Goal: Task Accomplishment & Management: Manage account settings

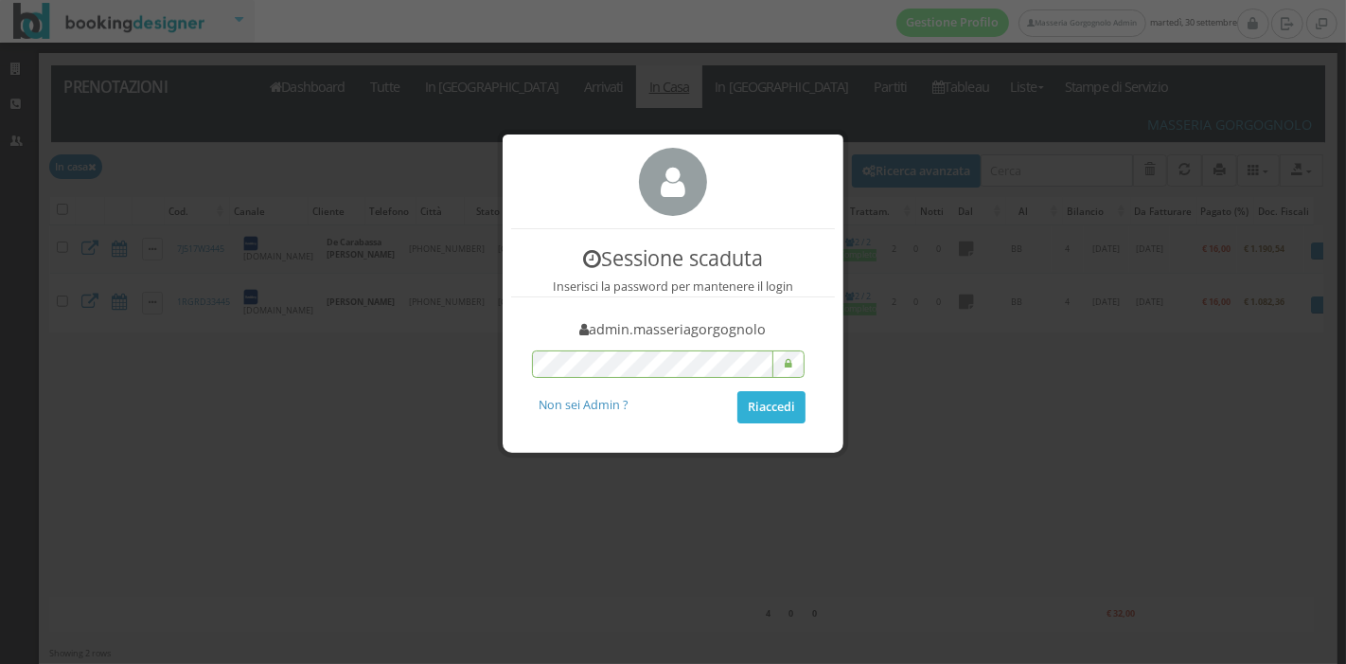
click at [748, 409] on button "Riaccedi" at bounding box center [772, 407] width 68 height 32
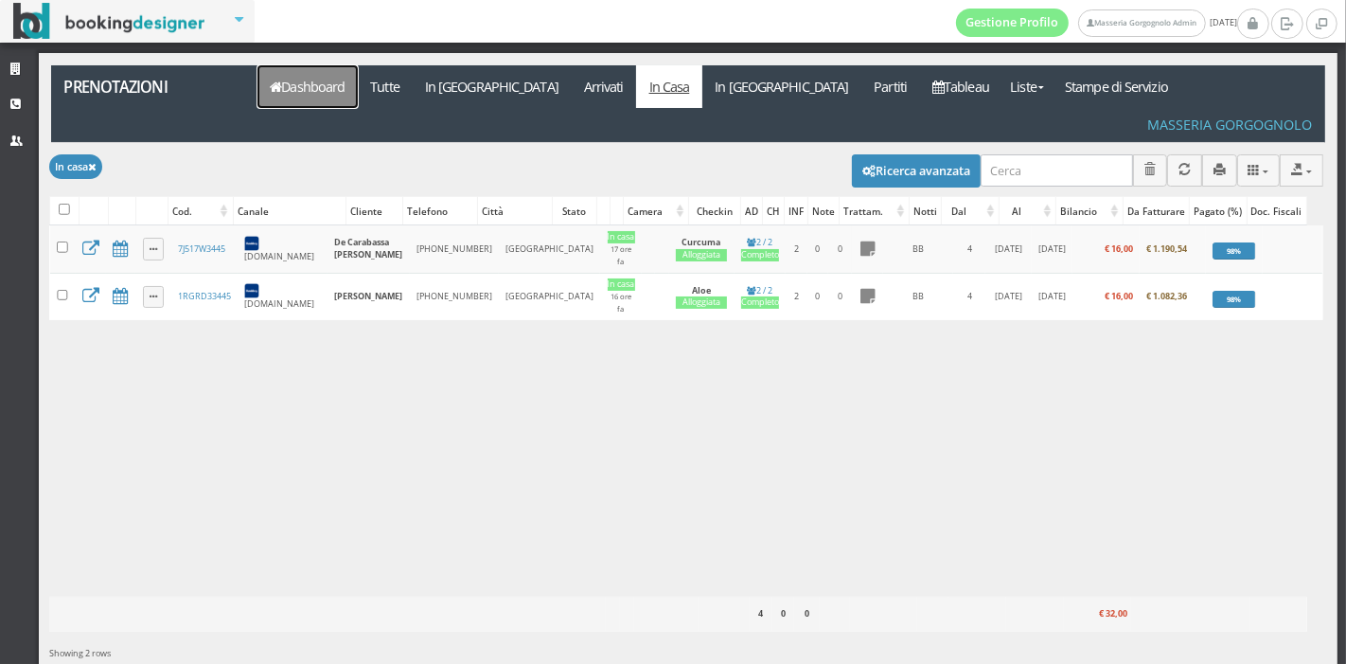
click at [301, 91] on link "Dashboard" at bounding box center [308, 86] width 100 height 43
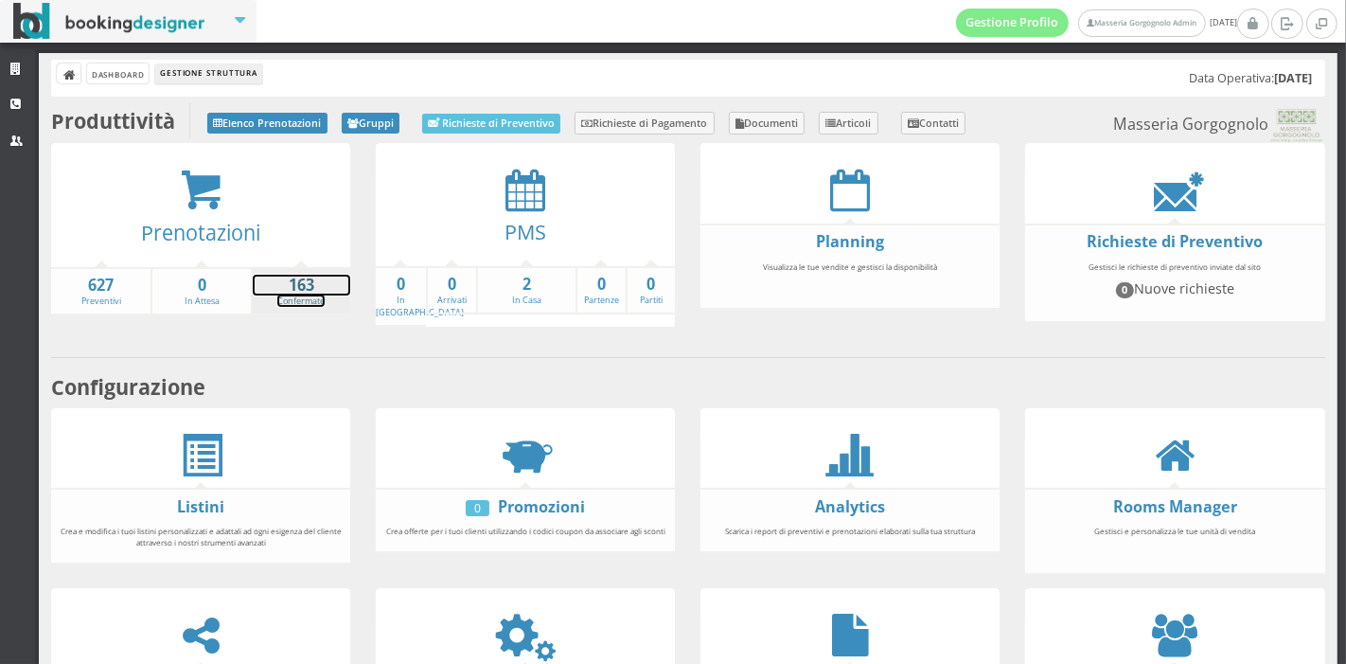
click at [284, 301] on link "163 Confermate" at bounding box center [302, 291] width 98 height 33
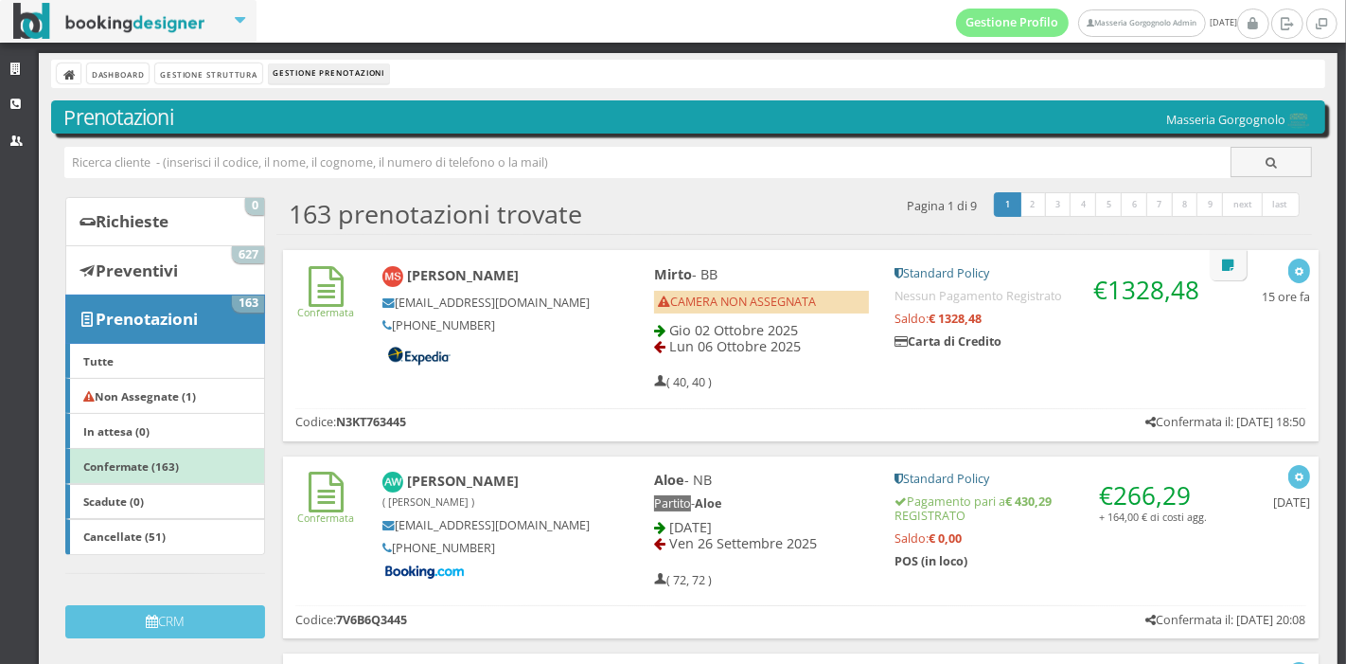
click at [568, 355] on h5 at bounding box center [487, 356] width 208 height 30
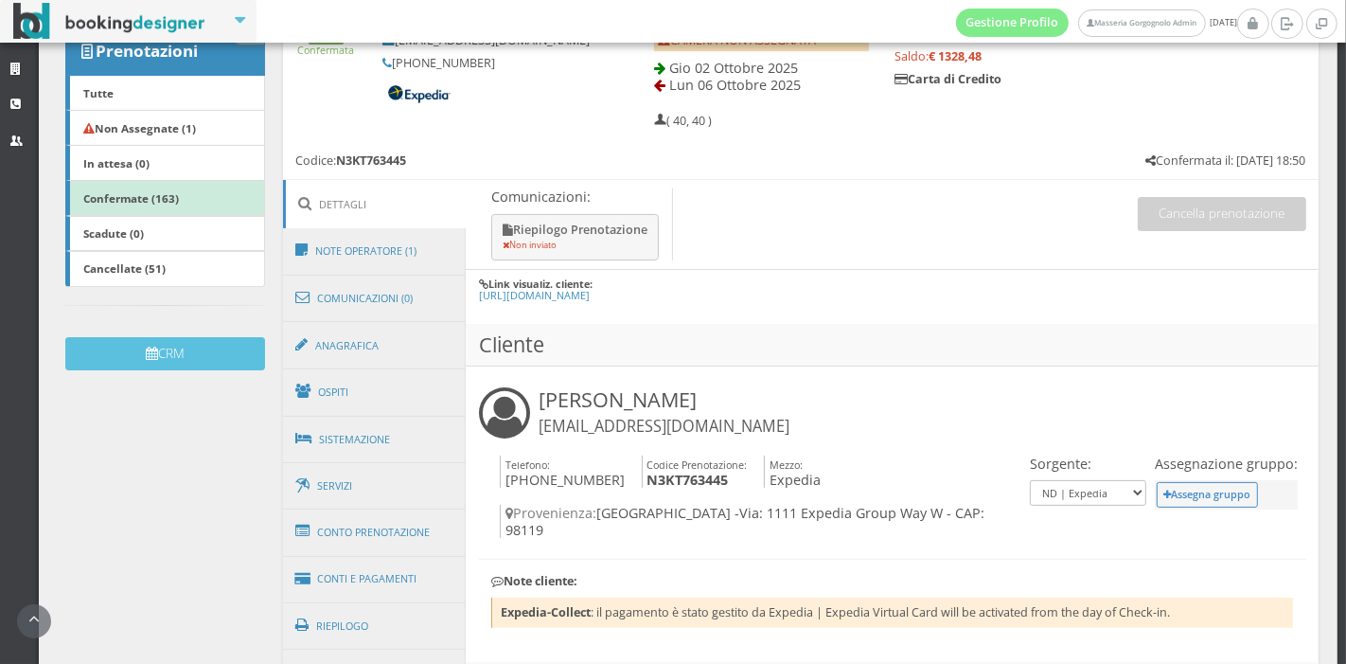
scroll to position [299, 0]
click at [400, 434] on link "Sistemazione" at bounding box center [375, 438] width 184 height 49
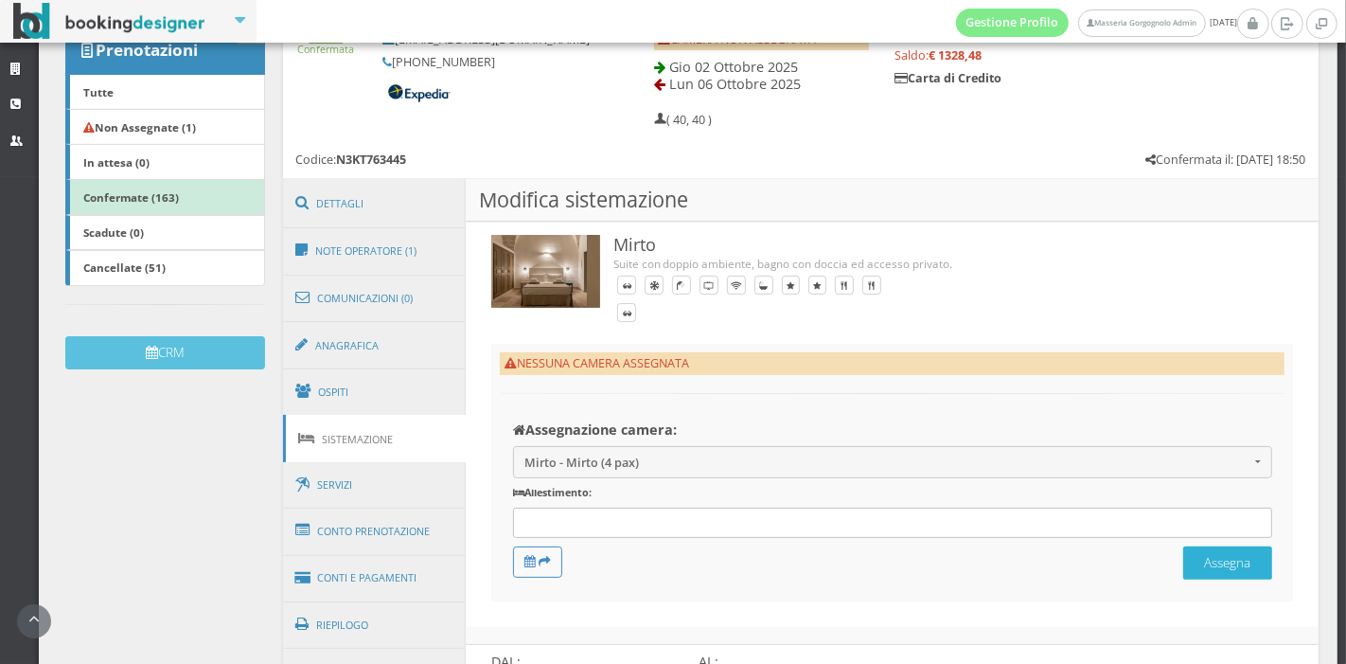
click at [1184, 559] on button "Assegna" at bounding box center [1228, 562] width 89 height 33
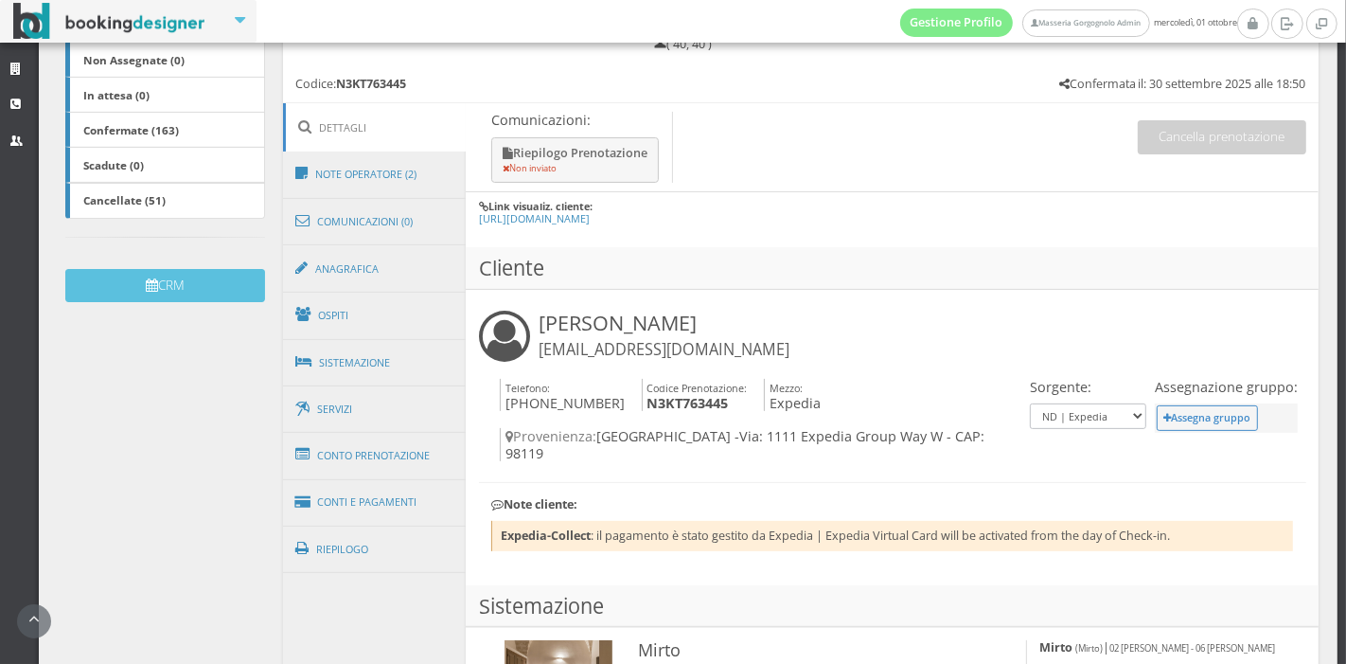
scroll to position [408, 0]
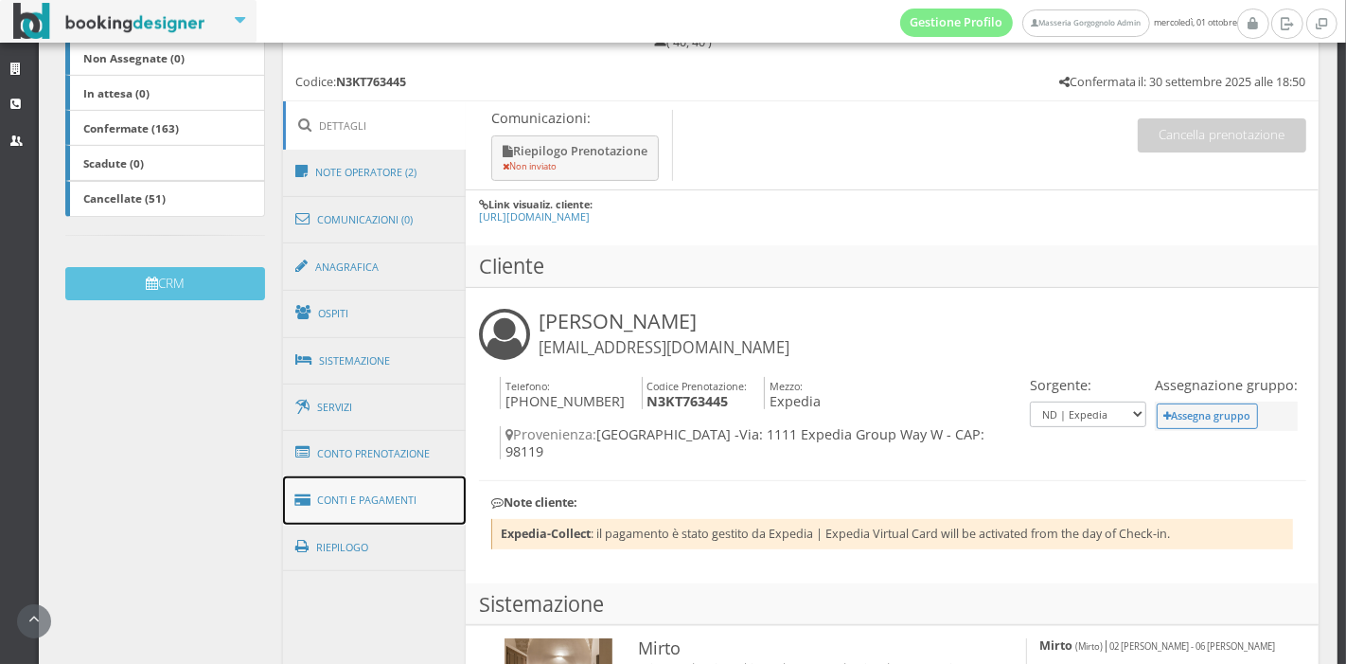
click at [440, 493] on link "Conti e Pagamenti" at bounding box center [375, 500] width 184 height 48
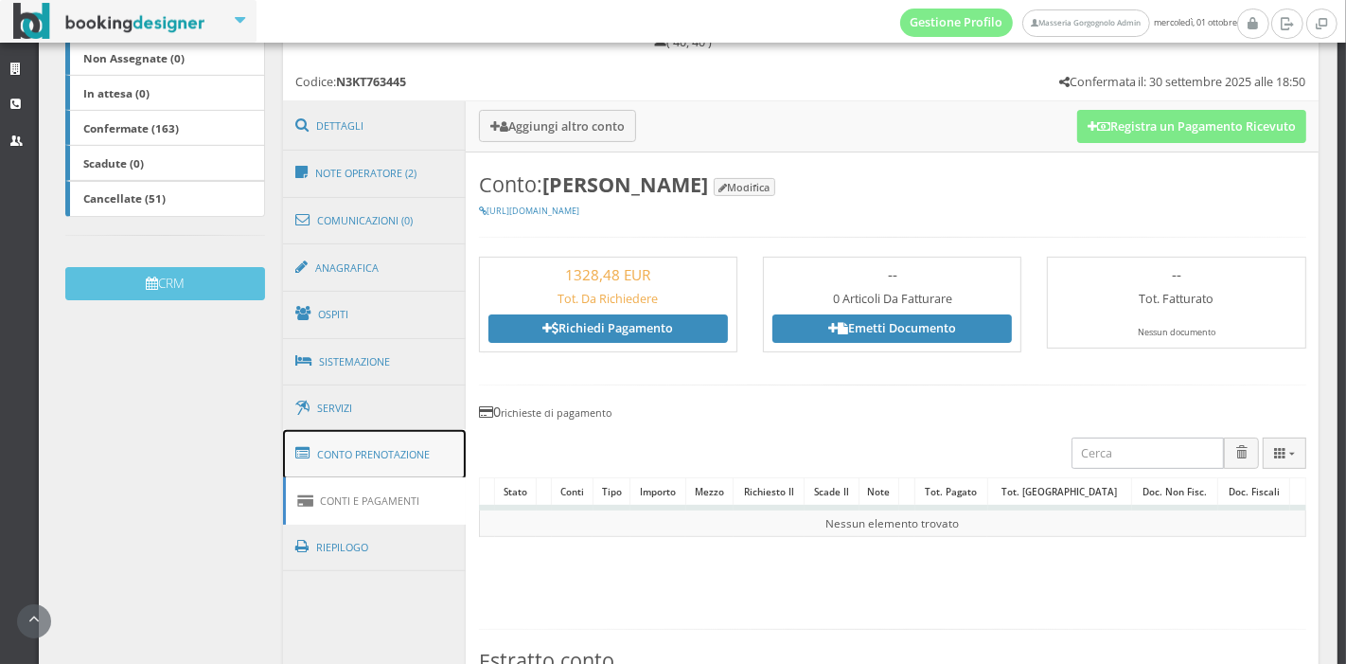
click at [454, 451] on link "Conto Prenotazione" at bounding box center [375, 454] width 184 height 49
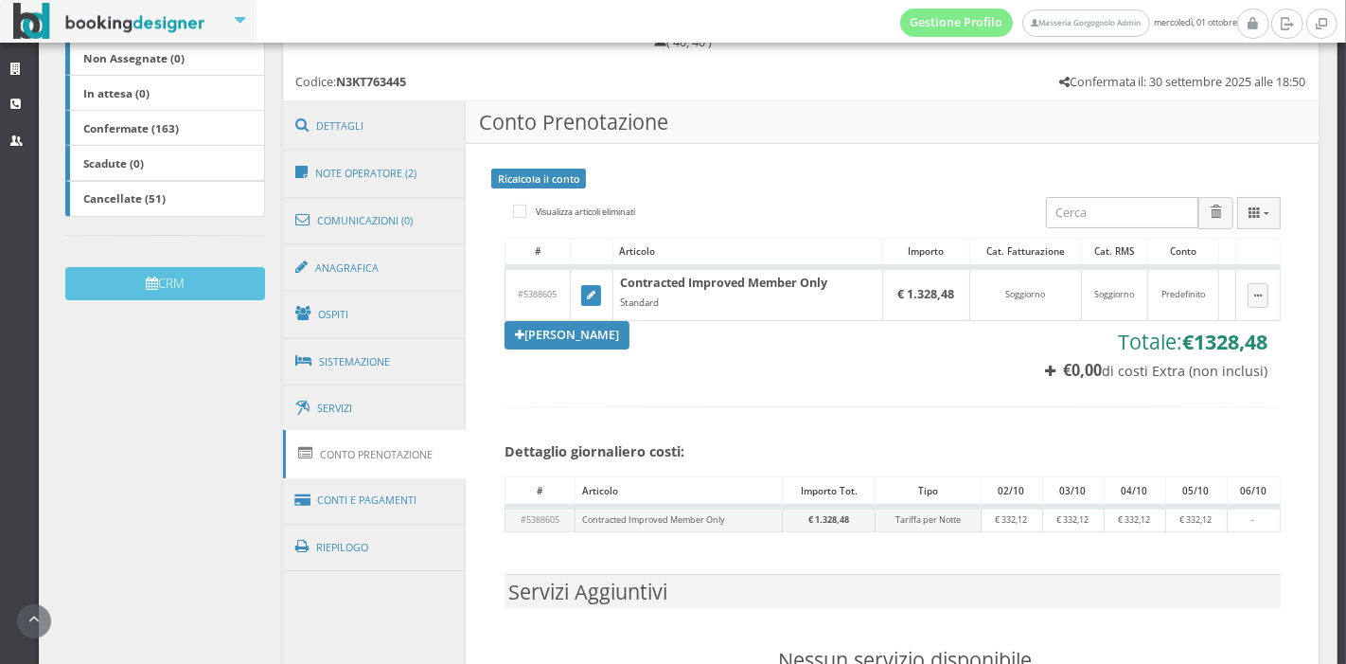
scroll to position [606, 0]
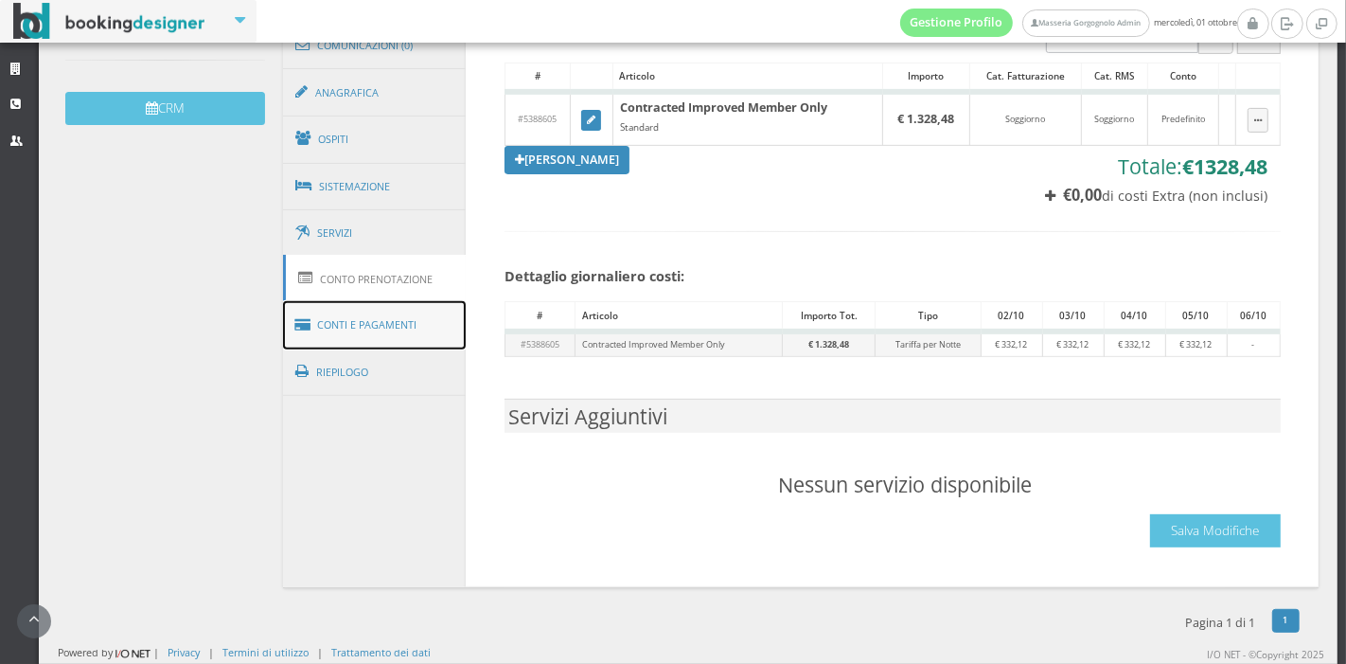
click at [409, 325] on link "Conti e Pagamenti" at bounding box center [375, 325] width 184 height 48
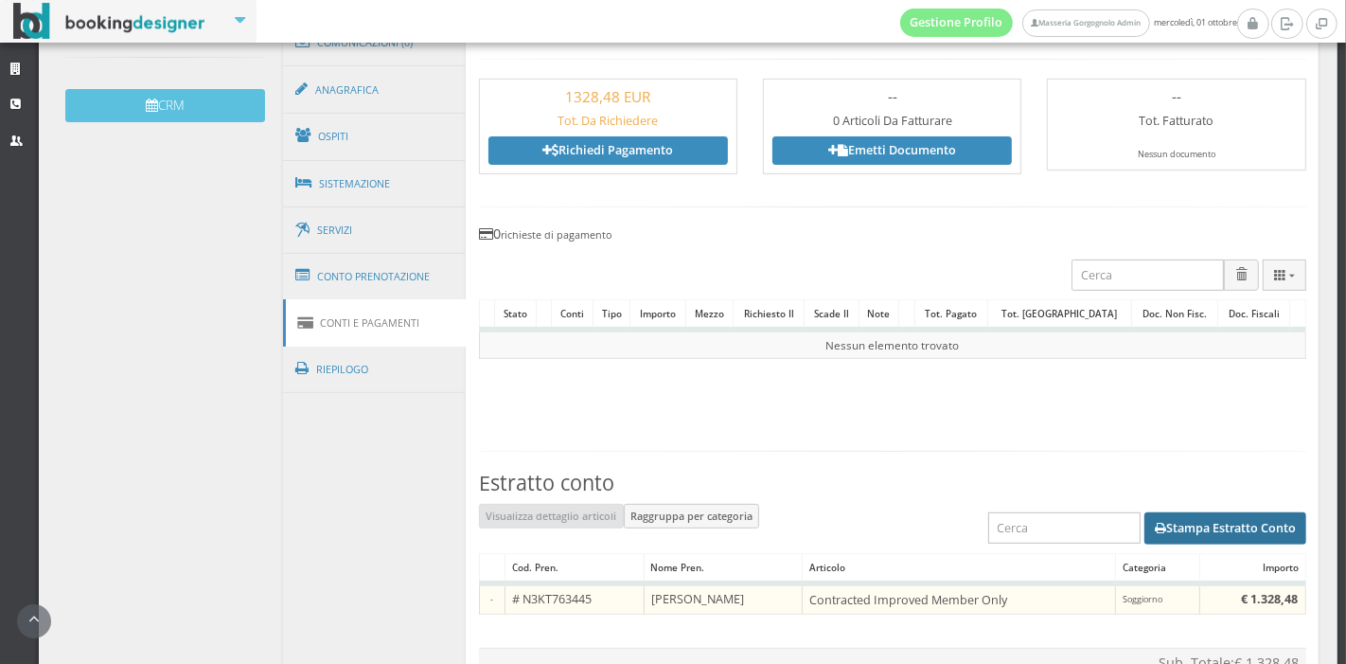
click at [1172, 540] on button "Stampa Estratto Conto" at bounding box center [1226, 528] width 162 height 32
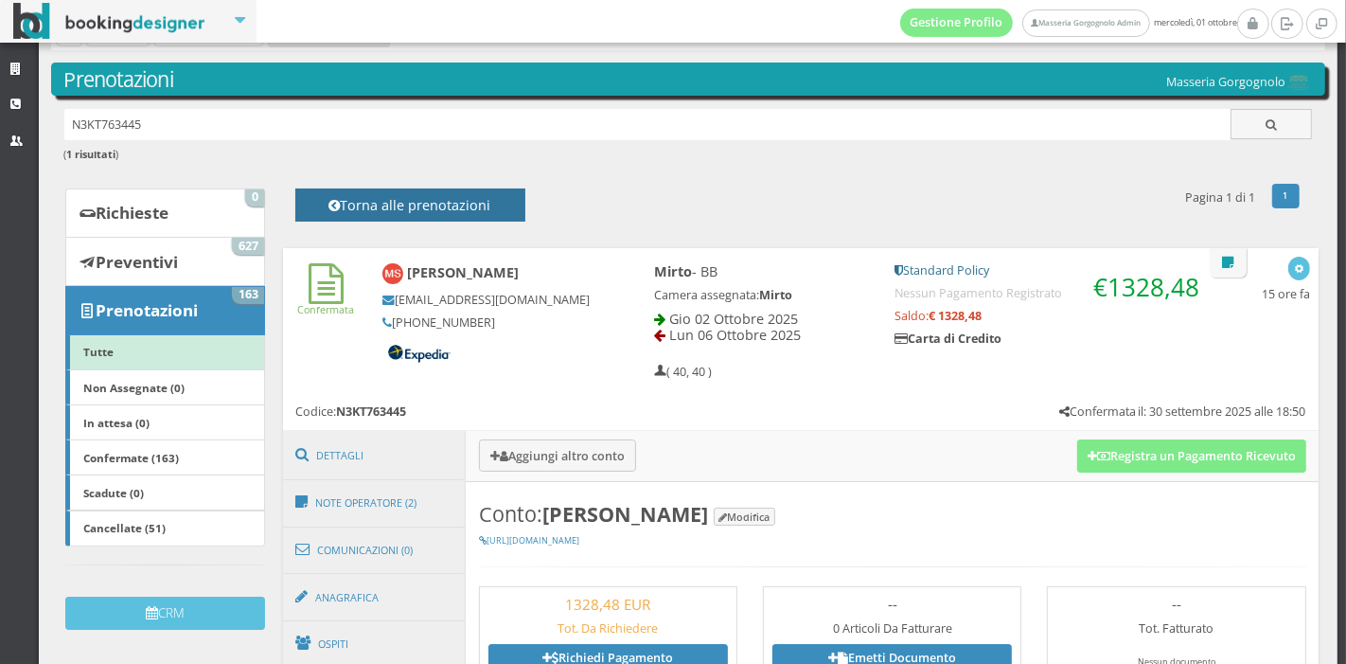
scroll to position [0, 0]
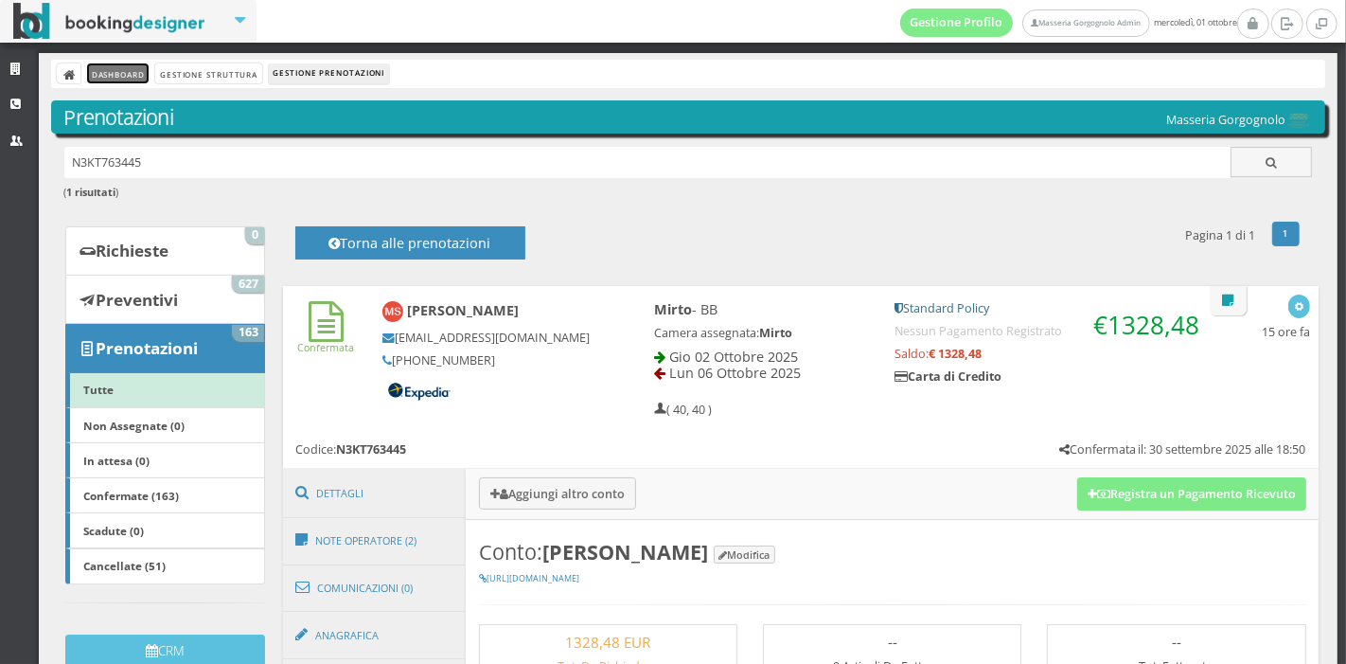
click at [121, 75] on link "Dashboard" at bounding box center [118, 73] width 62 height 20
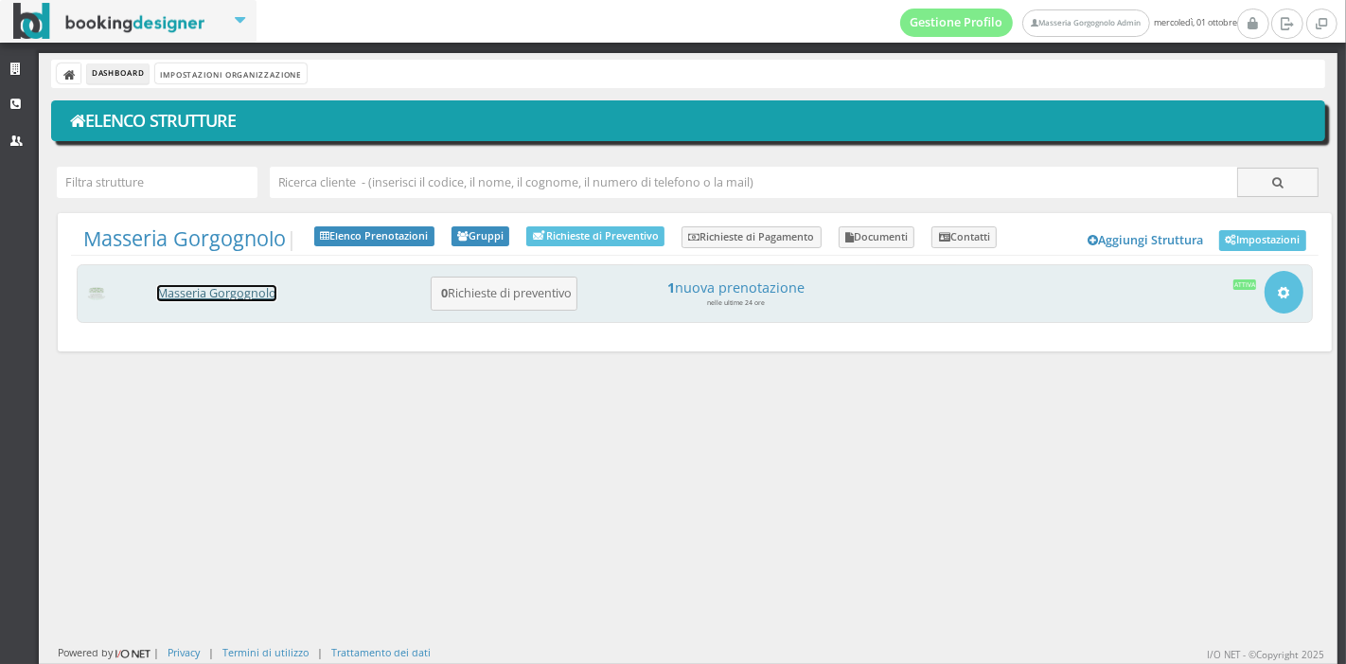
click at [207, 298] on link "Masseria Gorgognolo" at bounding box center [216, 293] width 119 height 16
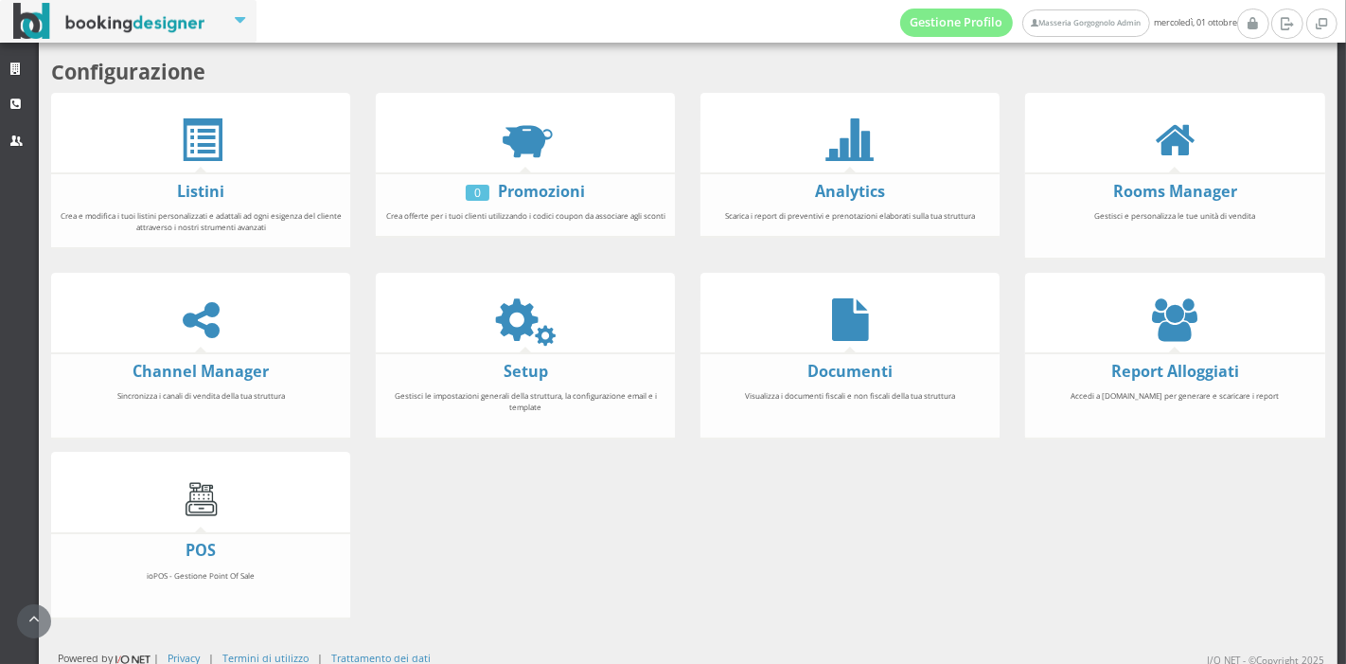
scroll to position [351, 0]
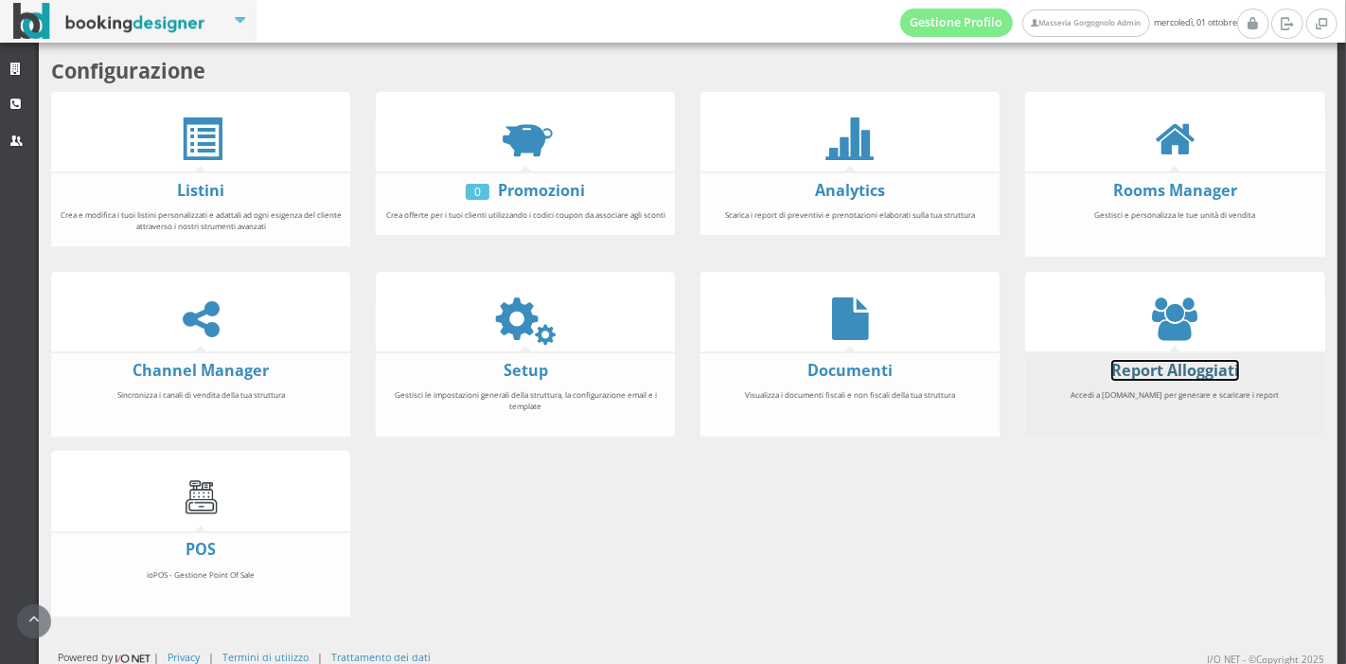
click at [1149, 370] on link "Report Alloggiati" at bounding box center [1176, 370] width 128 height 21
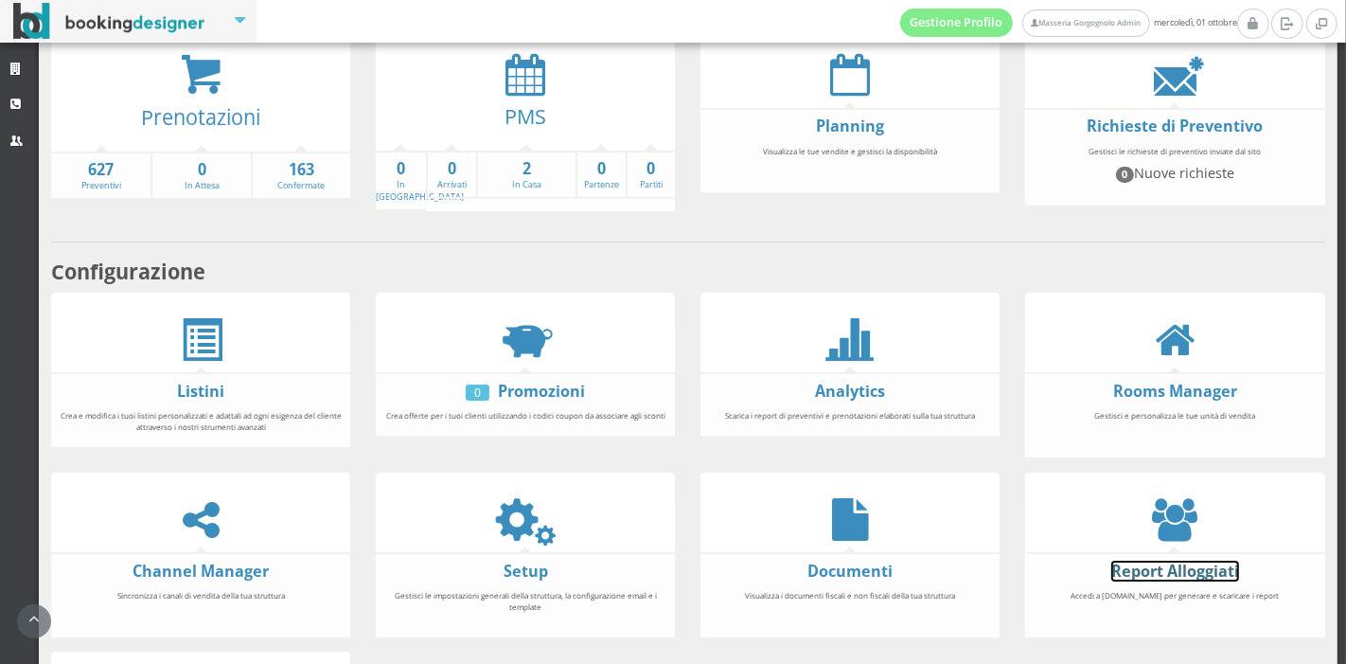
scroll to position [126, 0]
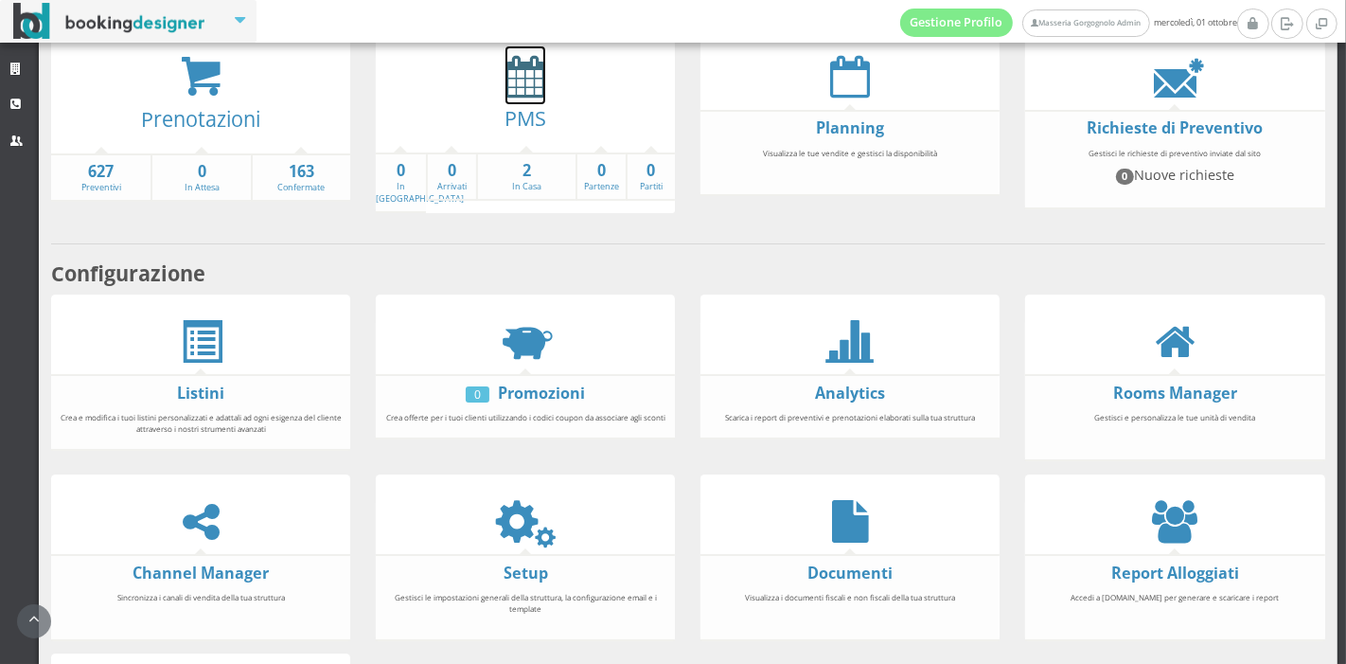
click at [521, 82] on icon at bounding box center [526, 76] width 40 height 43
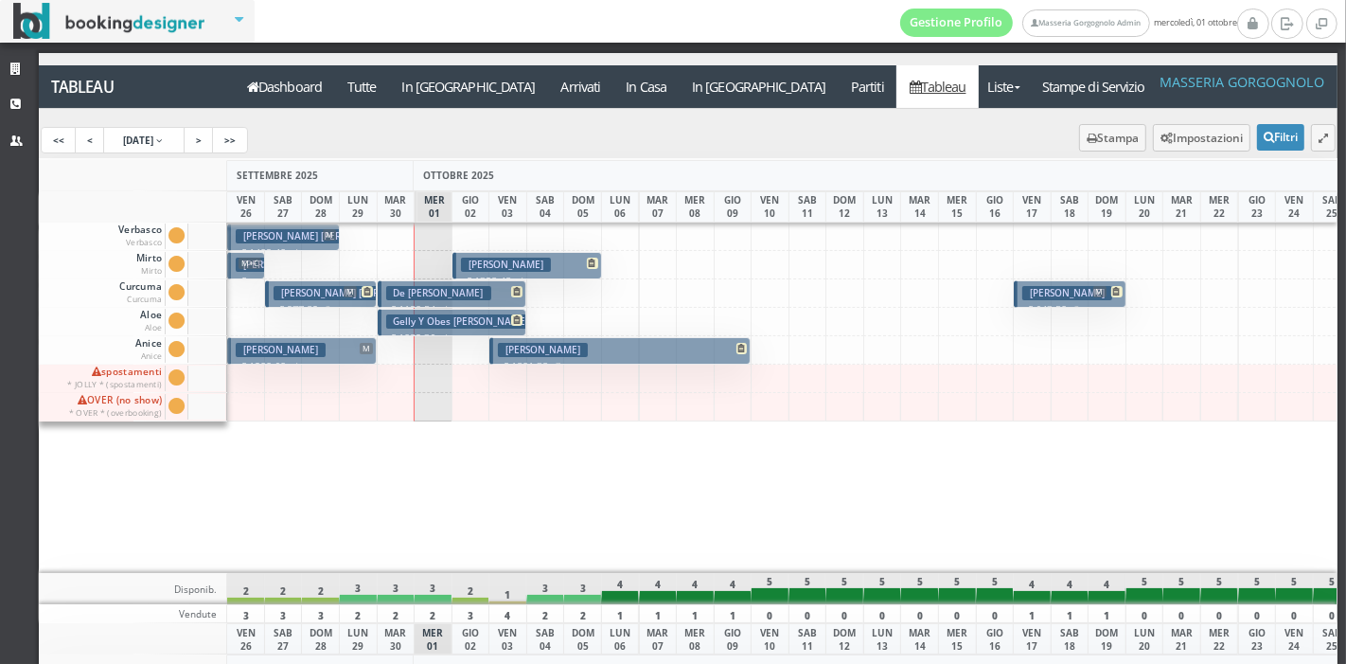
click at [513, 263] on h3 "[PERSON_NAME]" at bounding box center [506, 265] width 90 height 14
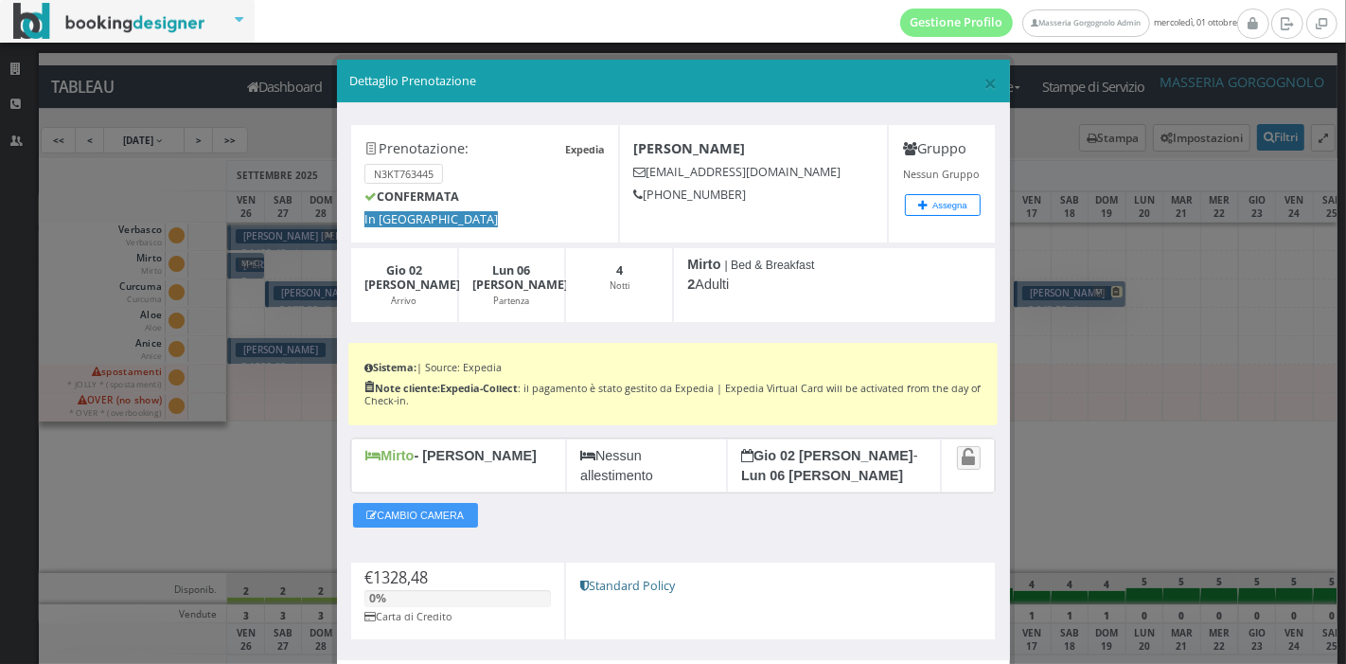
scroll to position [107, 0]
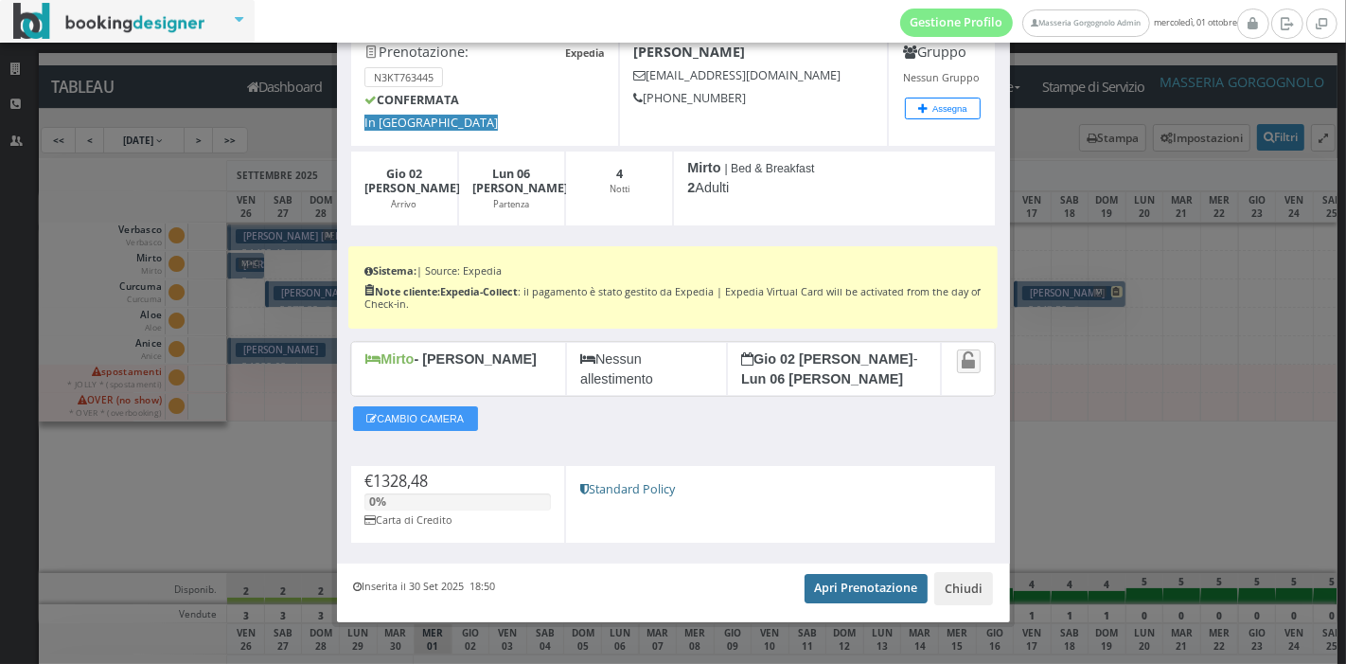
click at [857, 579] on link "Apri Prenotazione" at bounding box center [867, 588] width 124 height 28
click at [952, 578] on button "Chiudi" at bounding box center [964, 588] width 59 height 32
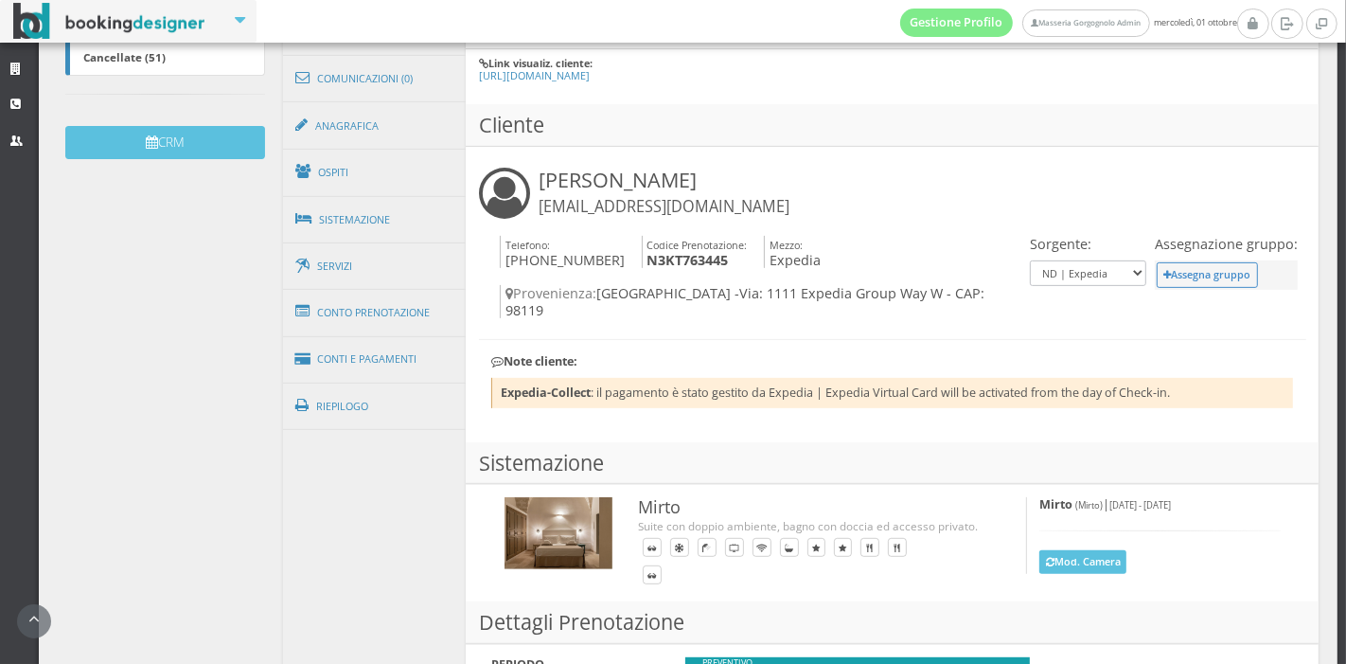
scroll to position [567, 0]
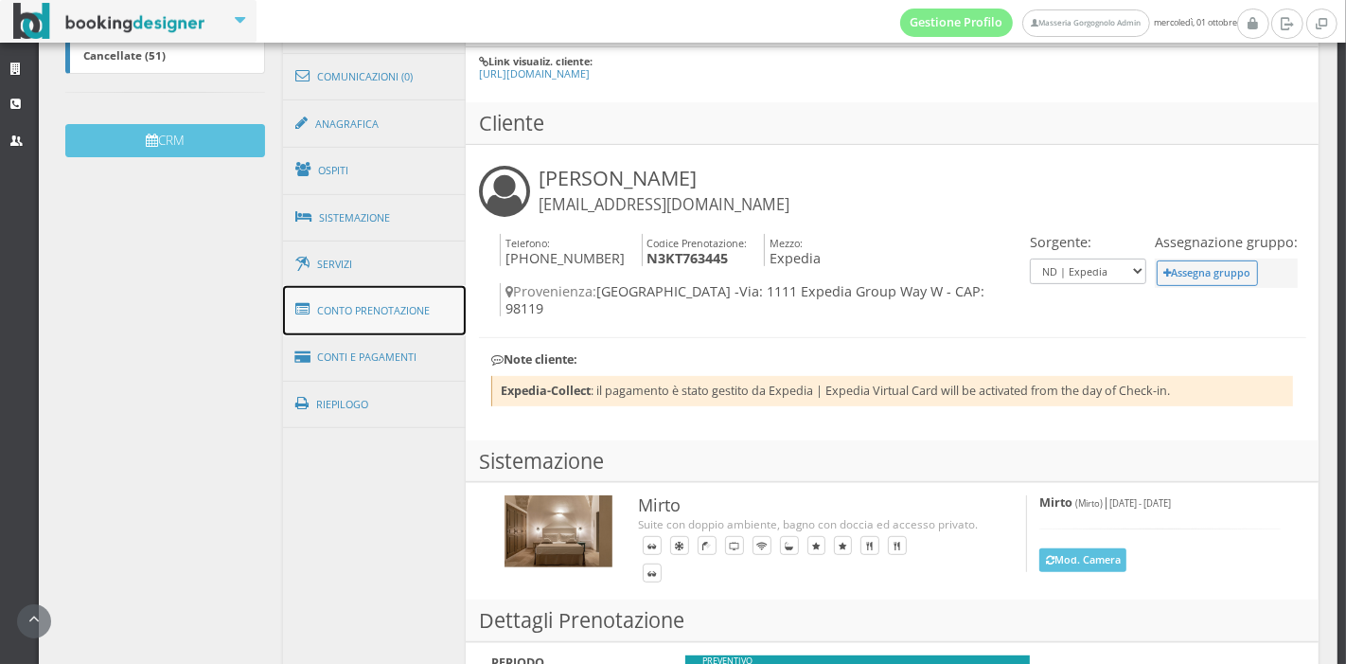
click at [382, 314] on link "Conto Prenotazione" at bounding box center [375, 310] width 184 height 49
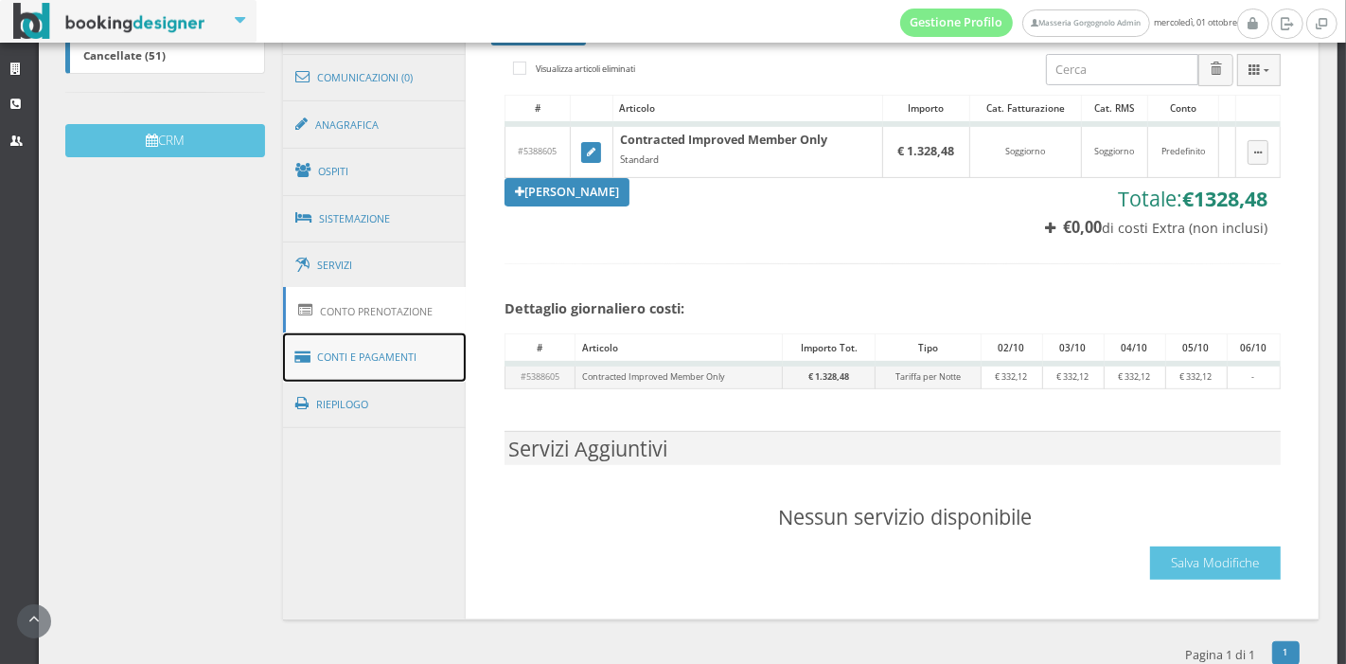
click at [383, 355] on link "Conti e Pagamenti" at bounding box center [375, 357] width 184 height 48
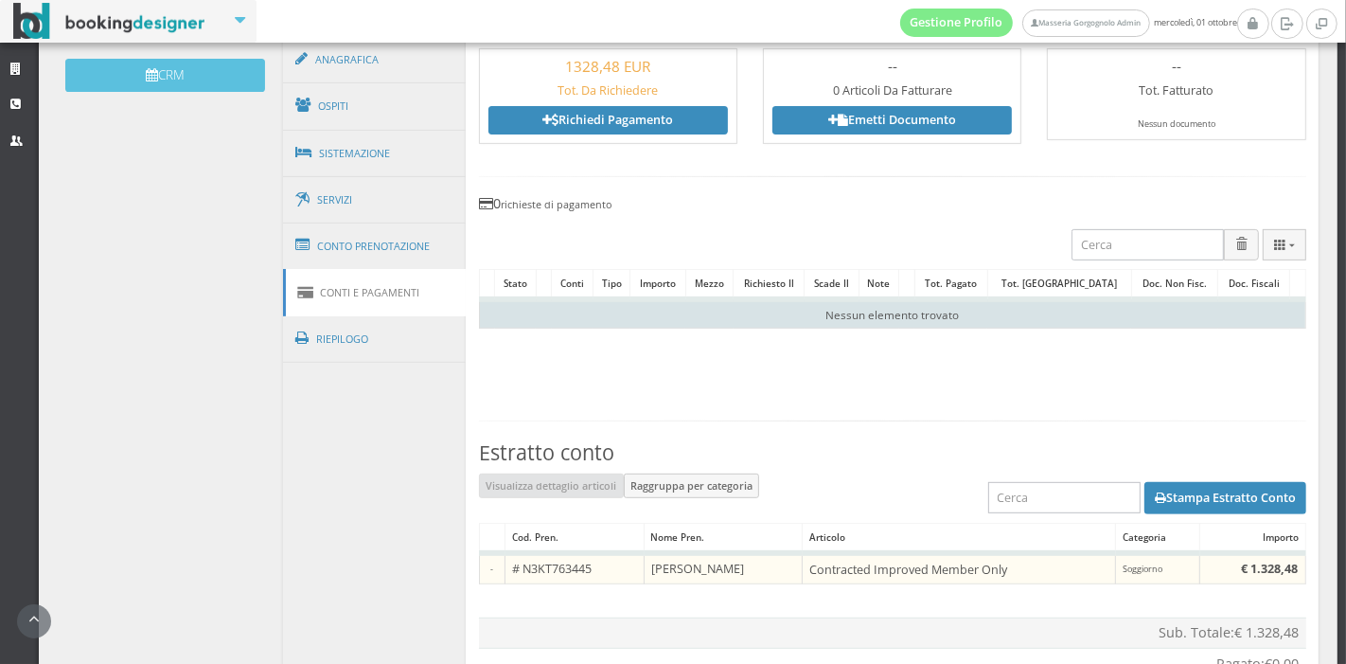
scroll to position [633, 0]
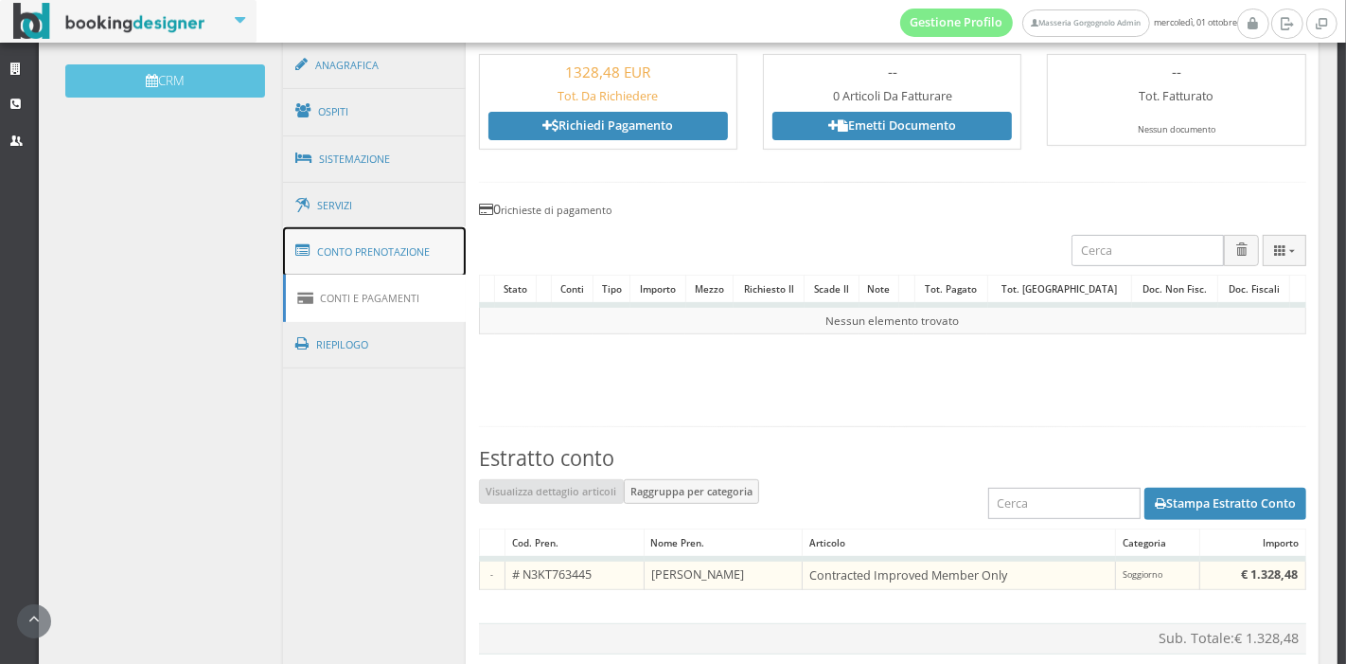
click at [310, 238] on span at bounding box center [305, 251] width 21 height 30
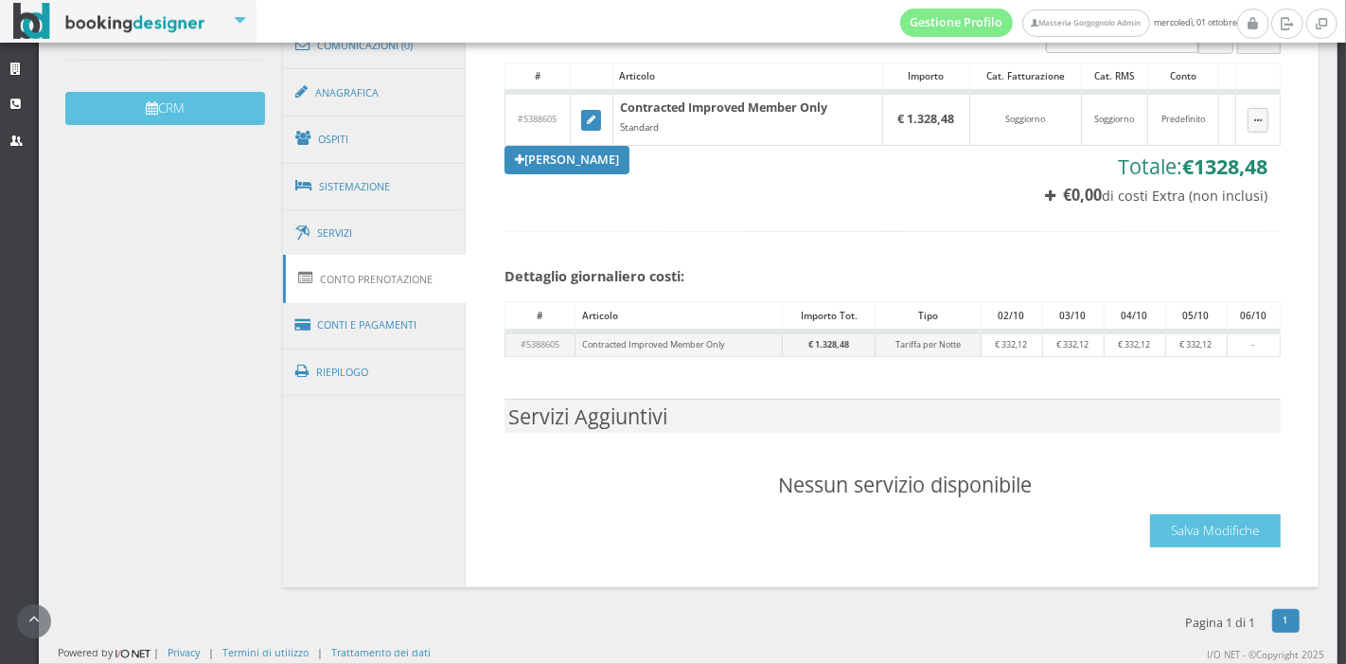
scroll to position [606, 0]
click at [554, 170] on link "Aggiungi Tariffa" at bounding box center [567, 160] width 125 height 28
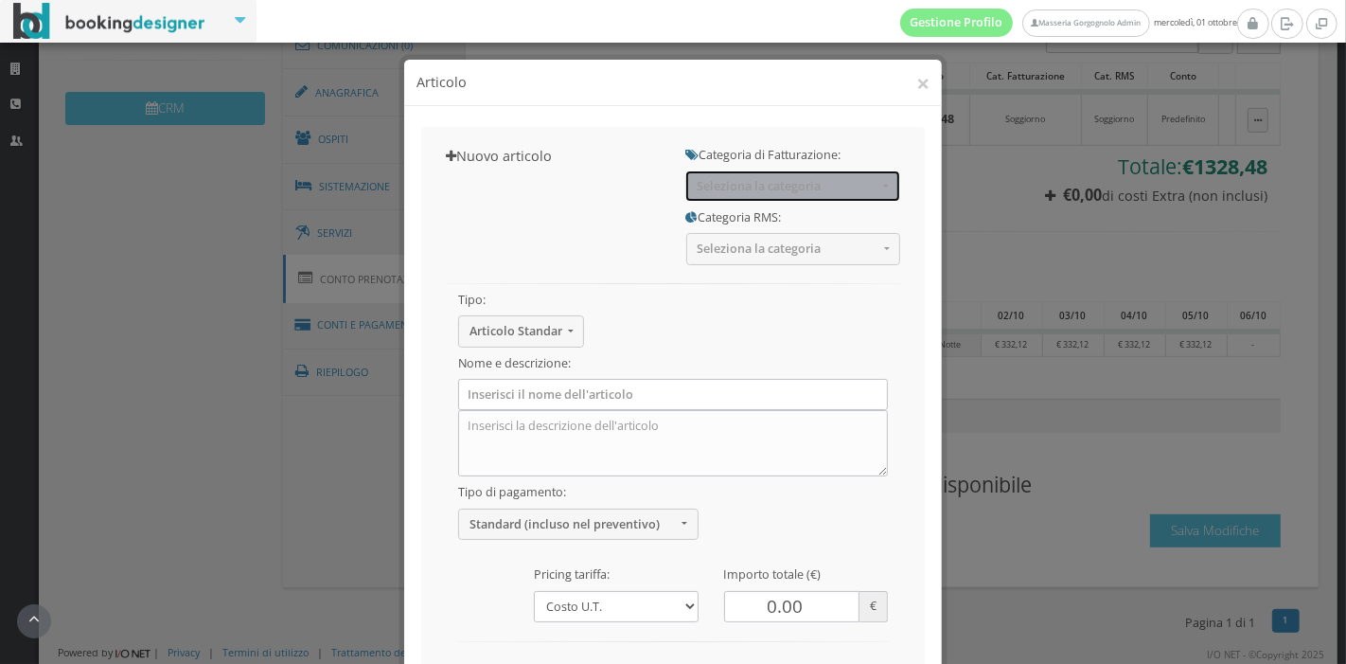
click at [717, 191] on span "Seleziona la categoria" at bounding box center [788, 186] width 182 height 14
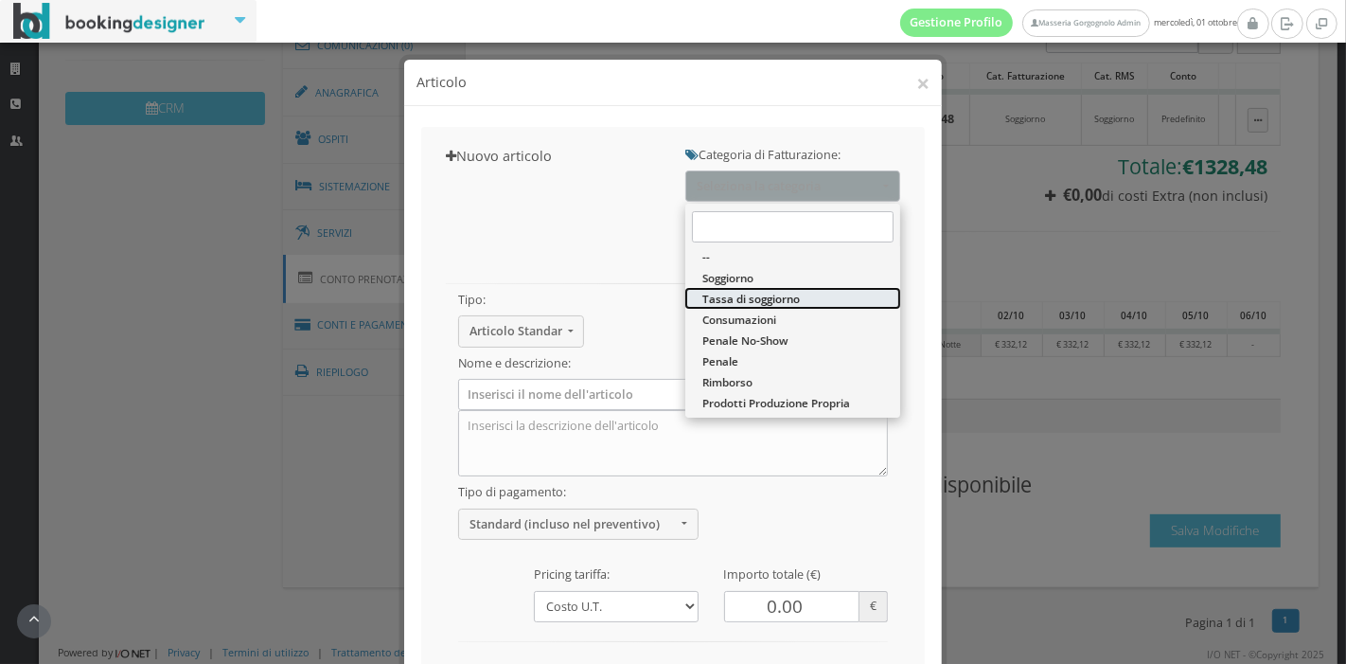
click at [762, 298] on span "Tassa di soggiorno" at bounding box center [752, 299] width 98 height 16
select select "13"
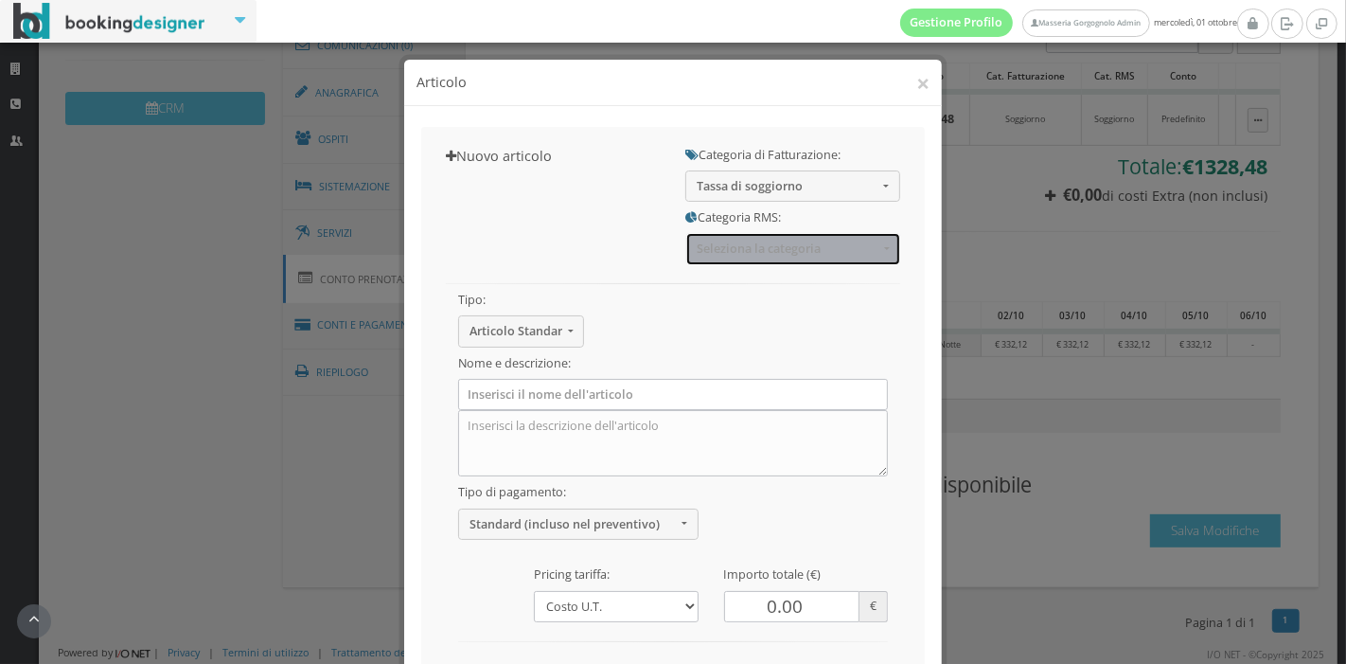
click at [771, 241] on span "Seleziona la categoria" at bounding box center [788, 248] width 182 height 14
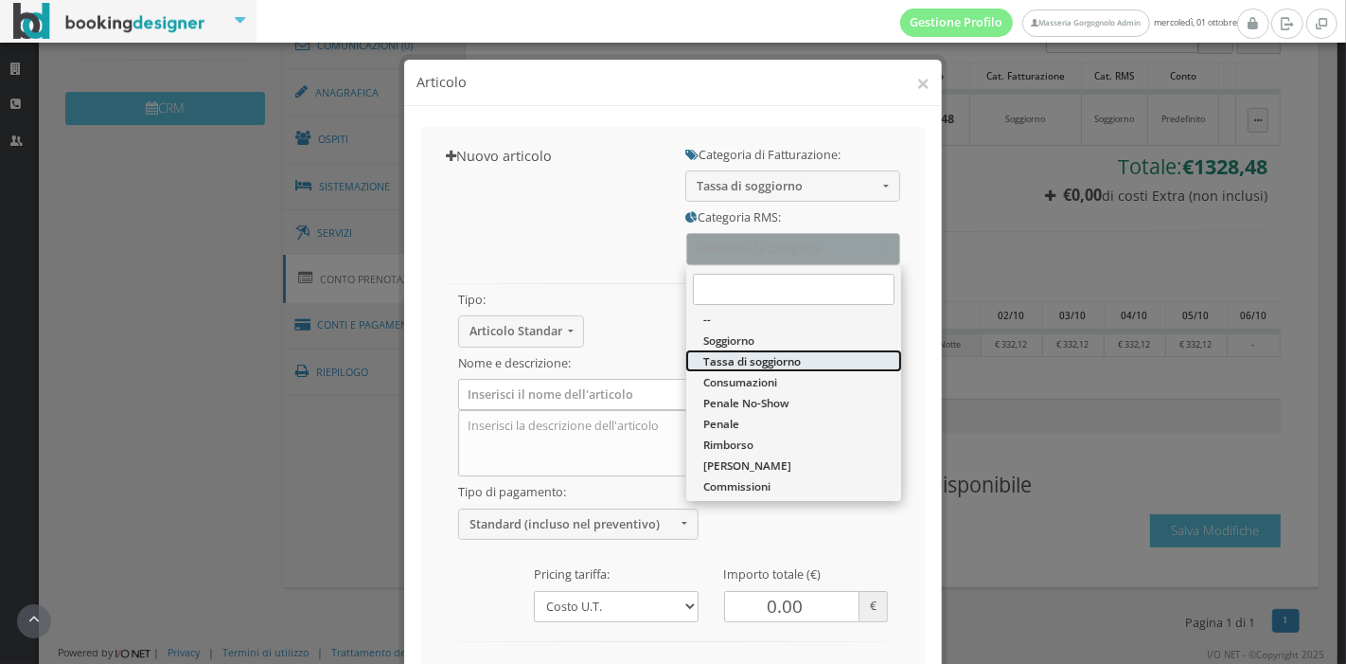
click at [759, 370] on link "Tassa di soggiorno" at bounding box center [793, 360] width 215 height 21
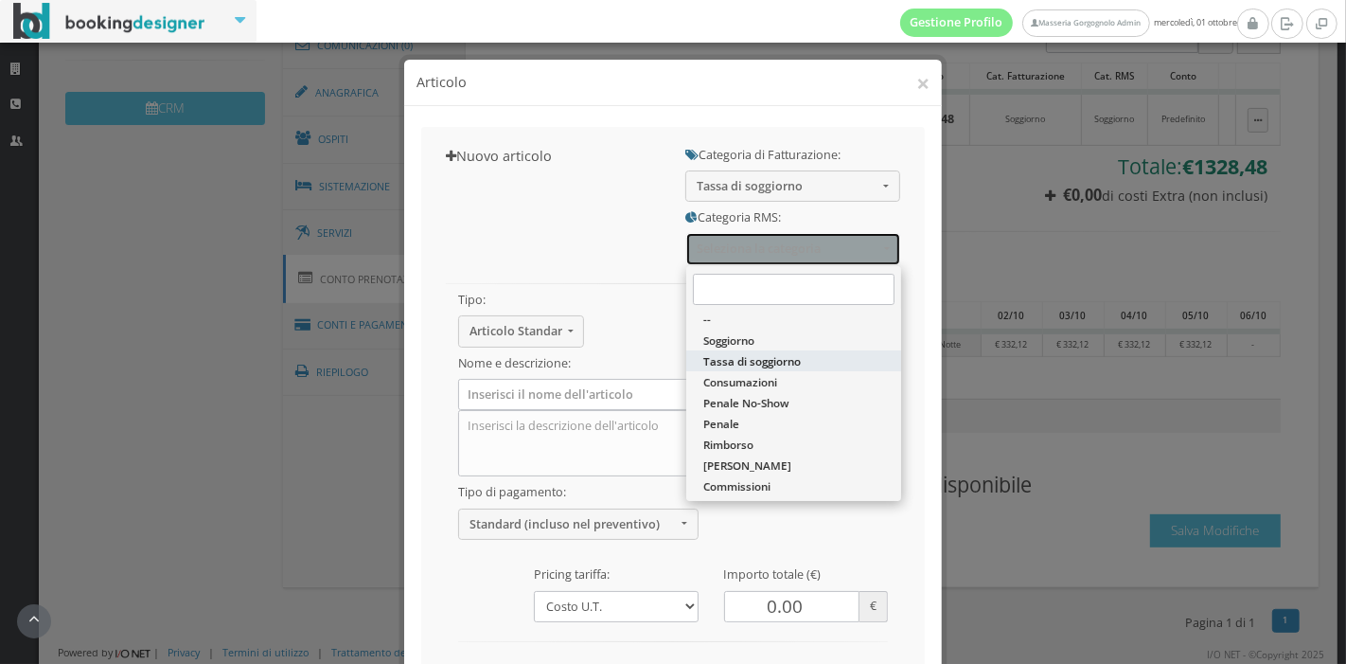
select select "13"
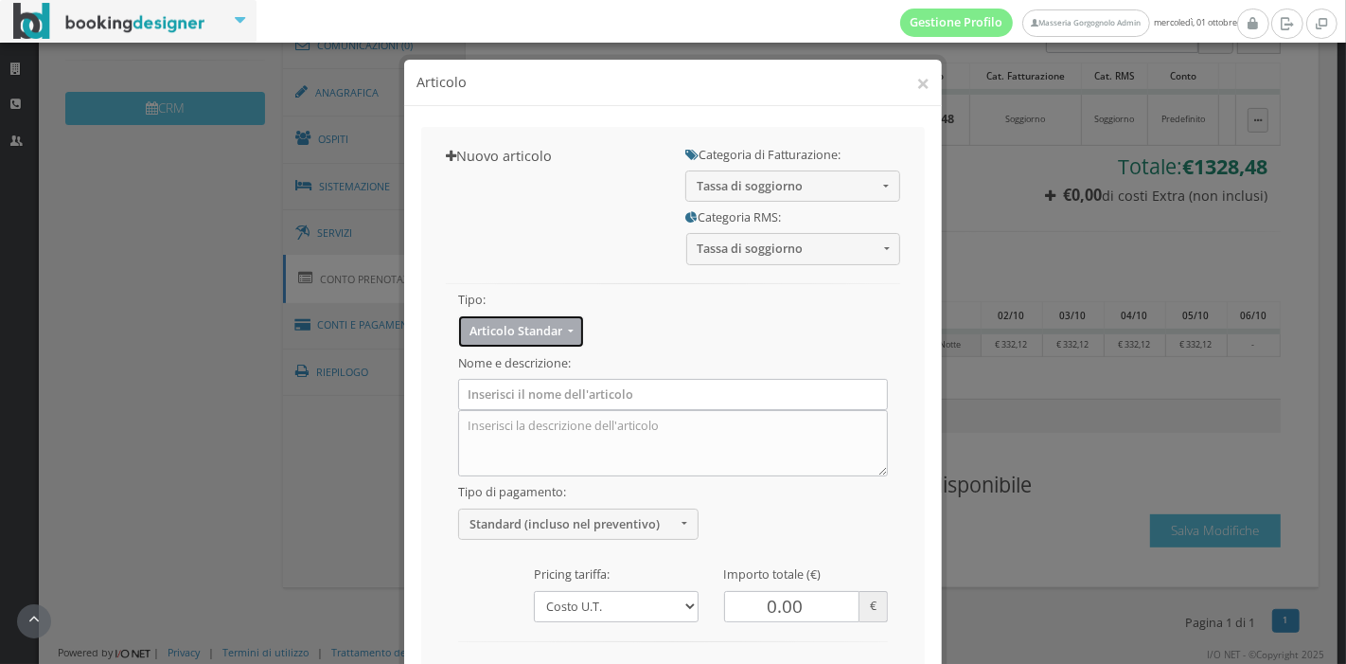
click at [553, 336] on span "Articolo Standard" at bounding box center [516, 331] width 93 height 14
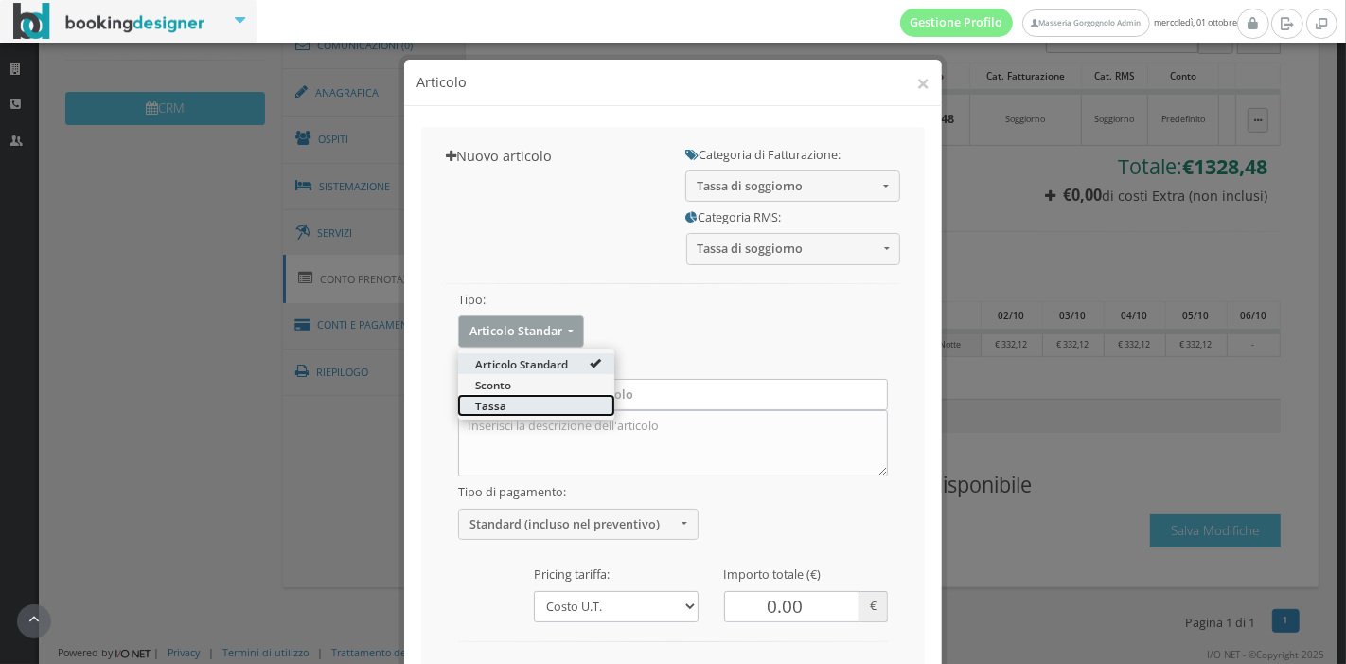
click at [530, 409] on link "Tassa" at bounding box center [536, 405] width 156 height 21
select select "4"
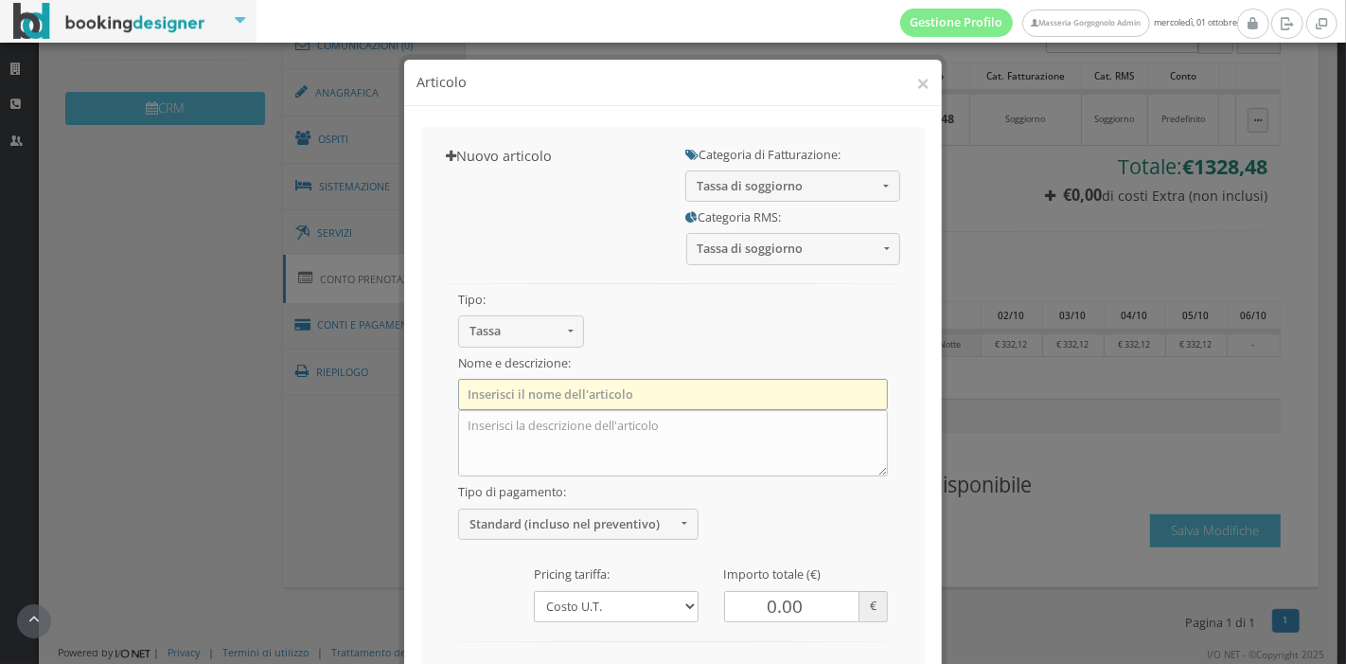
click at [532, 395] on input "text" at bounding box center [673, 394] width 430 height 31
type input "Turist tax"
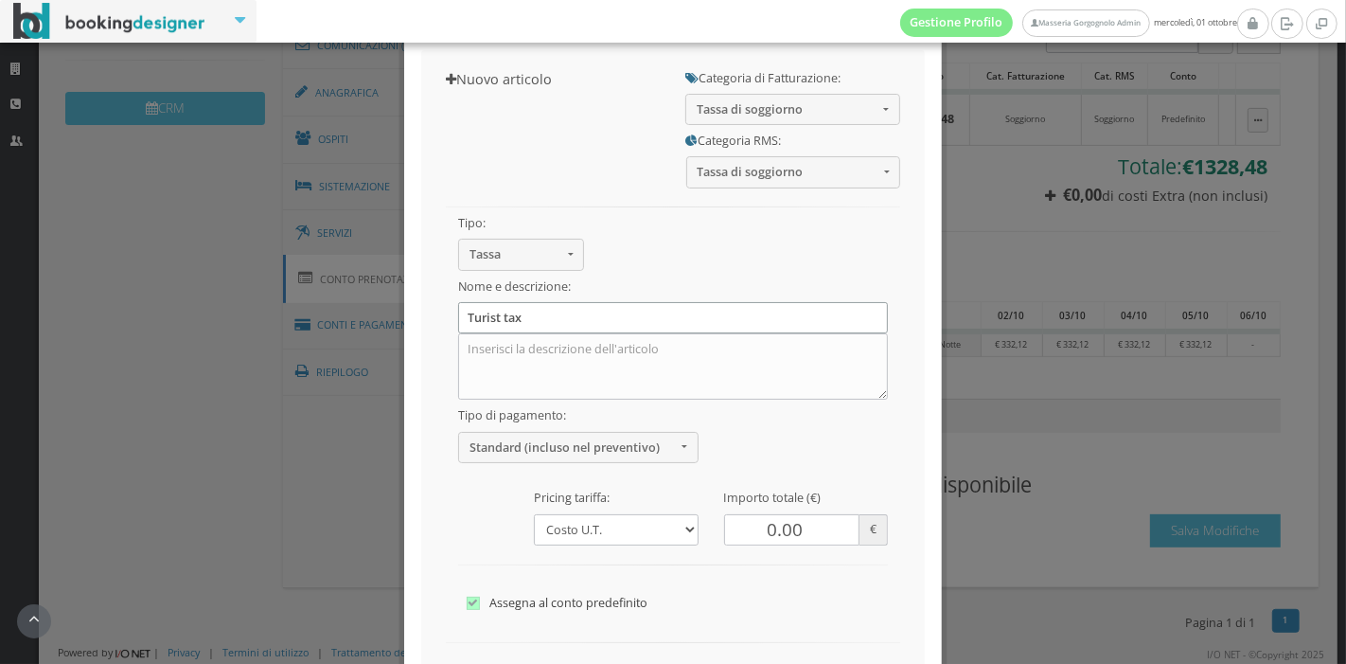
scroll to position [86, 0]
click at [591, 453] on button "Standard (incluso nel preventivo)" at bounding box center [578, 446] width 240 height 31
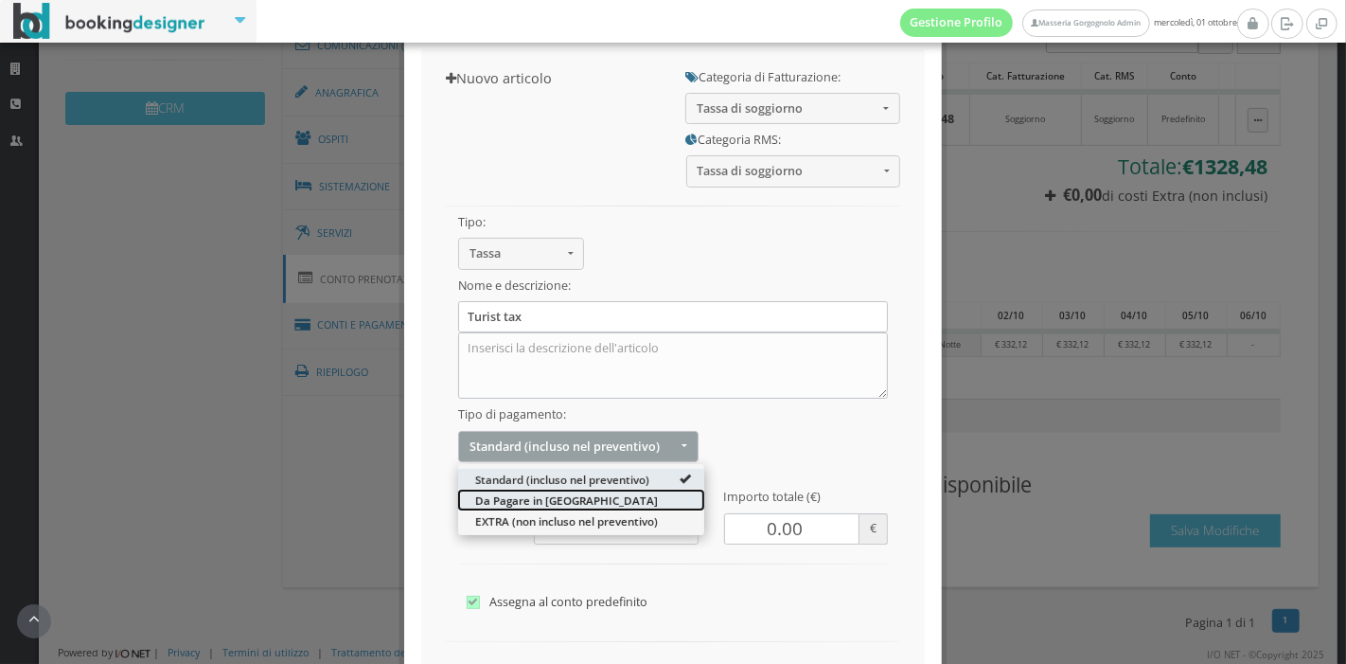
click at [587, 493] on link "Da Pagare in Loco" at bounding box center [581, 499] width 246 height 21
select select "0"
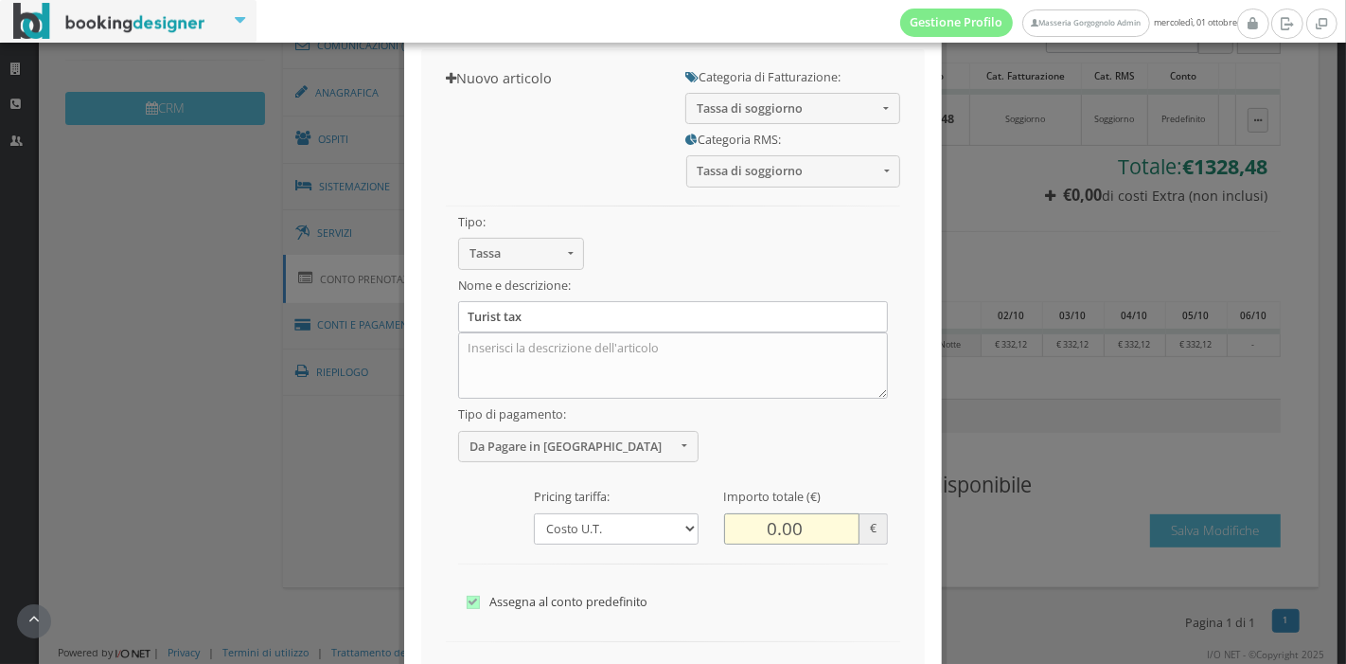
click at [767, 530] on input "0.00" at bounding box center [792, 528] width 136 height 31
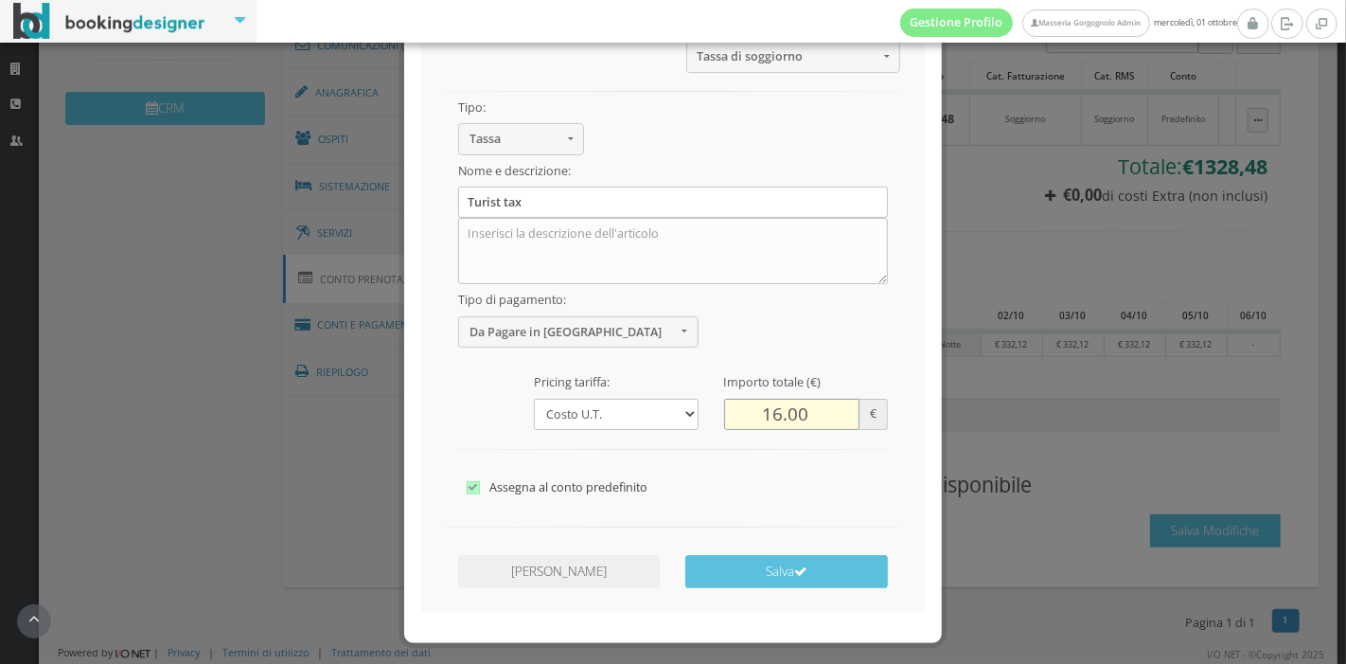
scroll to position [216, 0]
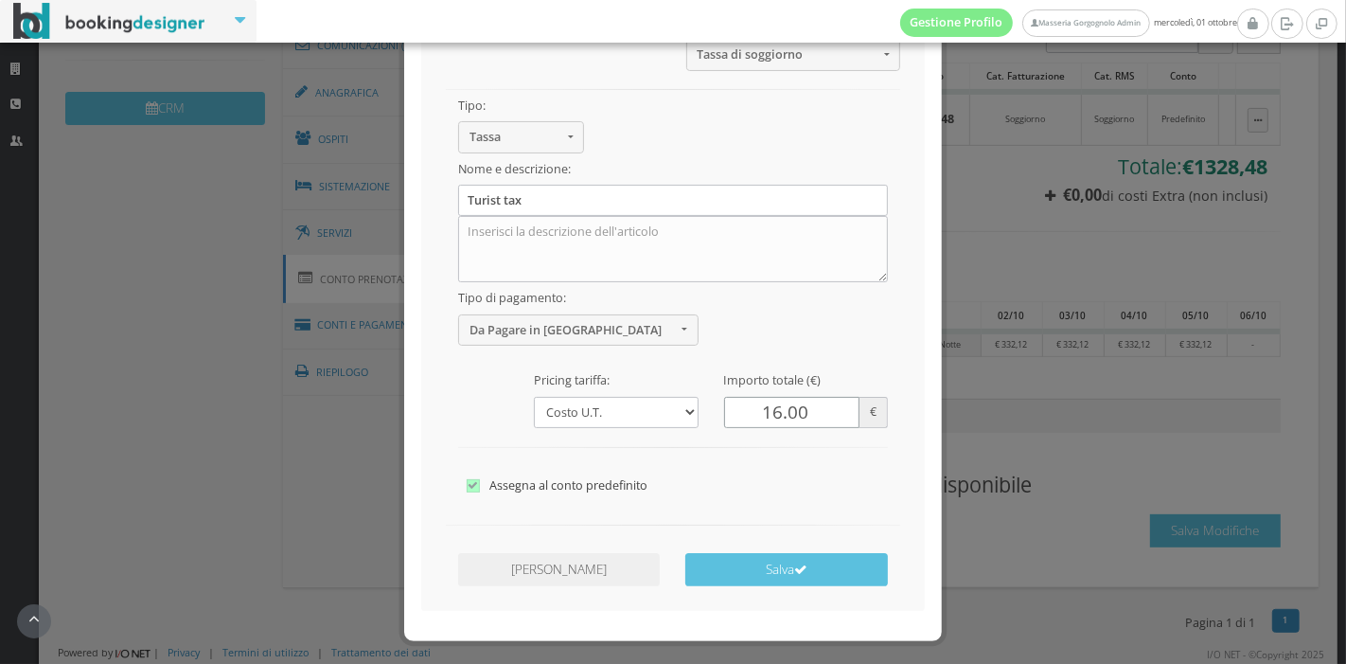
type input "16.00"
click at [649, 403] on select "Costo U.T. Addebito Per NOTTE GIORNALIERO Addebito su Date Specifiche" at bounding box center [616, 412] width 164 height 31
select select "2"
click at [534, 397] on select "Costo U.T. Addebito Per NOTTE GIORNALIERO Addebito su Date Specifiche" at bounding box center [616, 412] width 164 height 31
click at [777, 561] on button "Salva" at bounding box center [786, 569] width 202 height 33
